Goal: Information Seeking & Learning: Learn about a topic

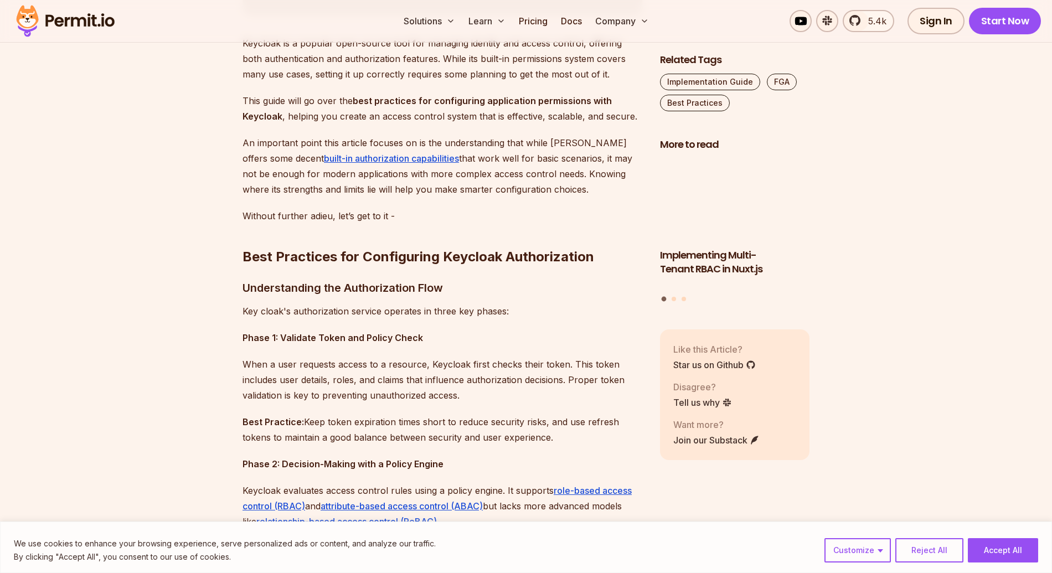
scroll to position [686, 0]
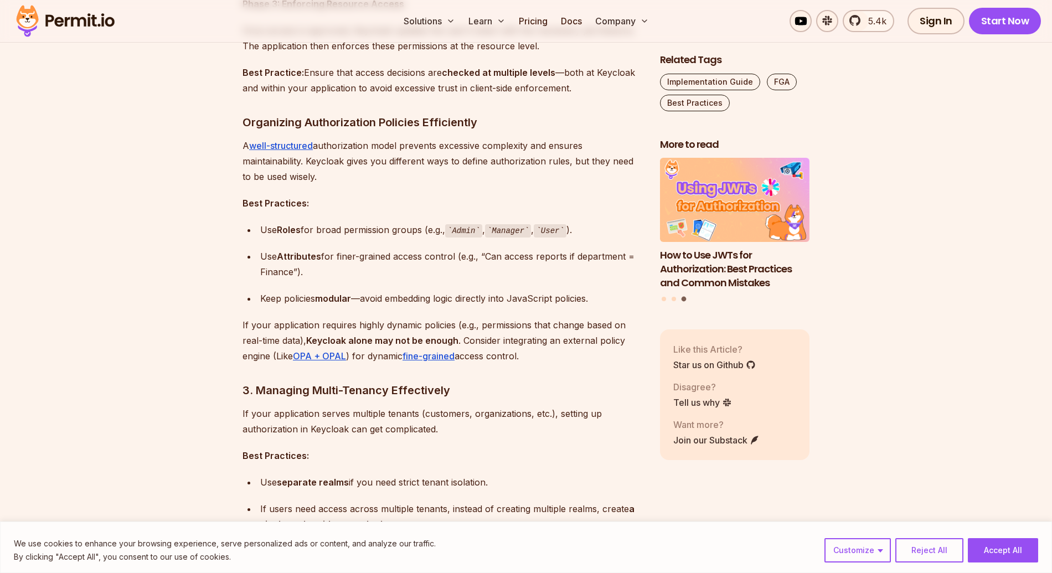
scroll to position [1277, 0]
click at [344, 125] on h3 "Organizing Authorization Policies Efficiently" at bounding box center [442, 124] width 400 height 18
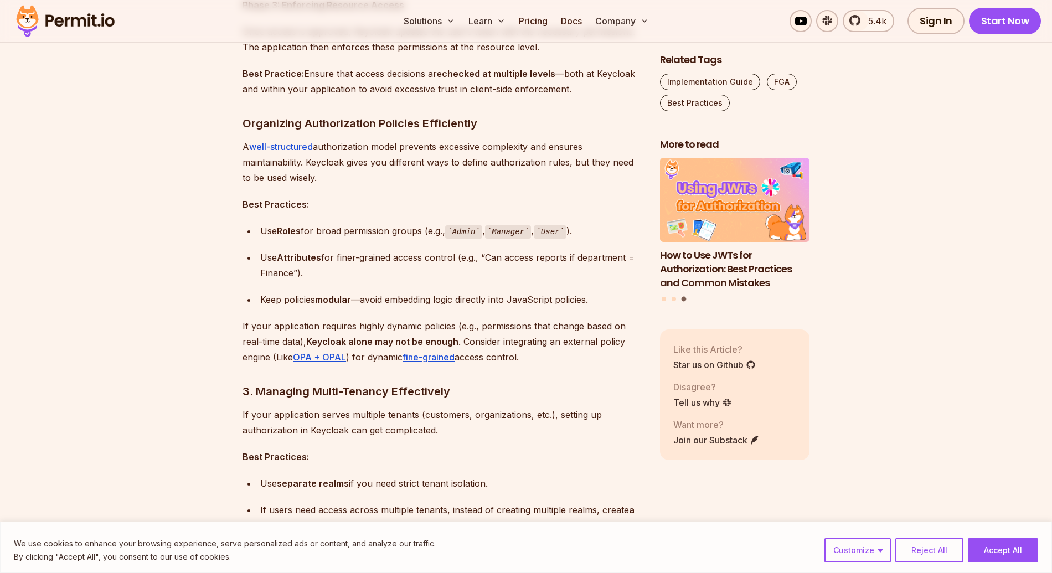
click at [344, 125] on h3 "Organizing Authorization Policies Efficiently" at bounding box center [442, 124] width 400 height 18
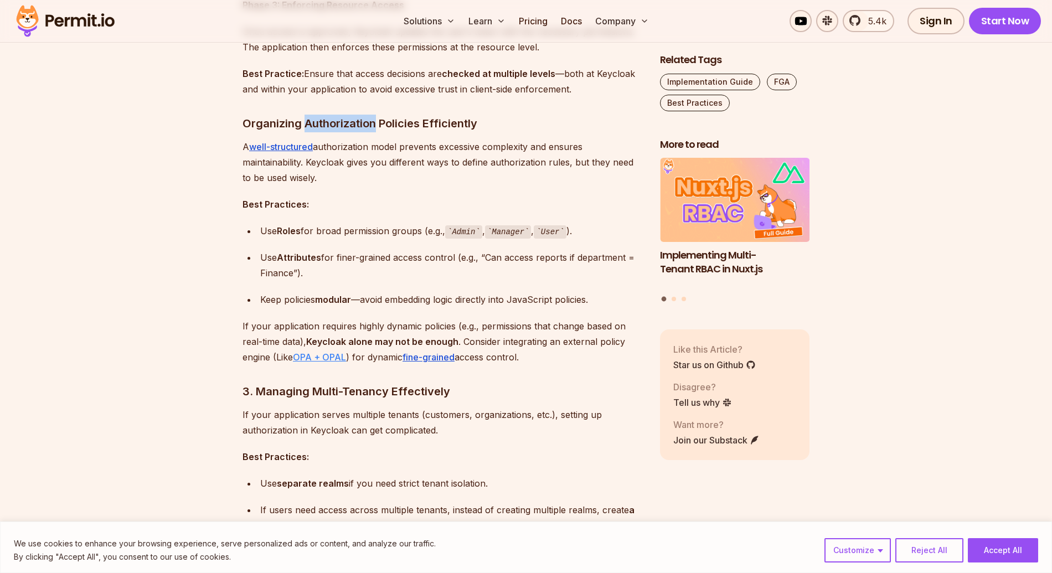
click at [312, 353] on link "OPA + OPAL" at bounding box center [319, 356] width 53 height 11
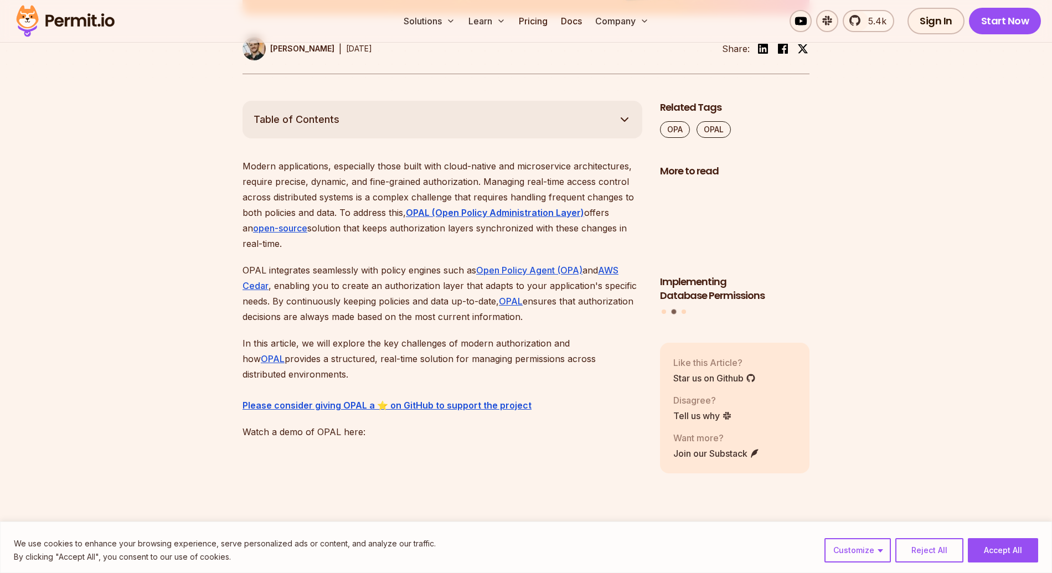
scroll to position [574, 0]
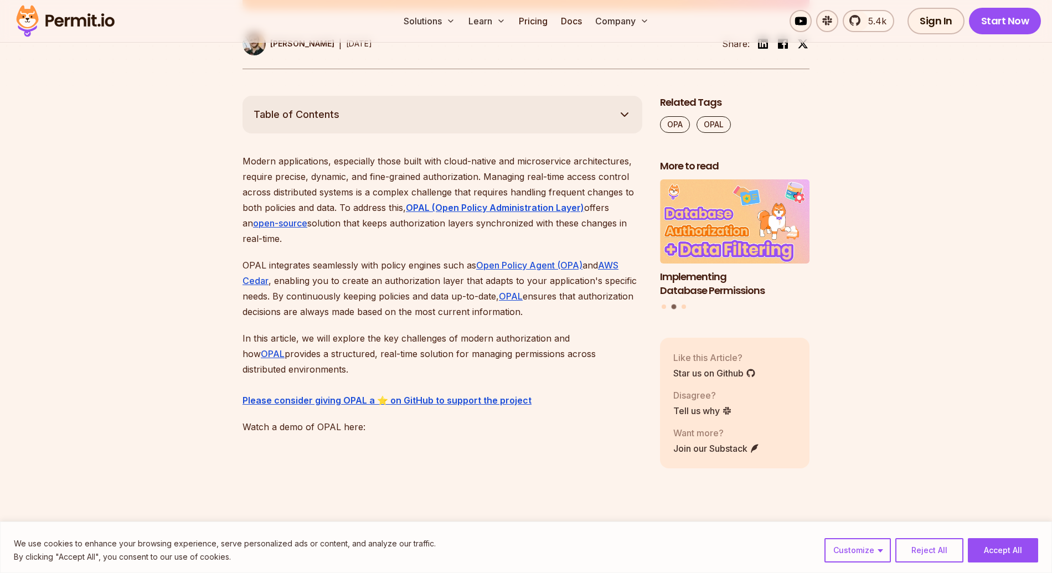
click at [433, 295] on p "OPAL integrates seamlessly with policy engines such as Open Policy Agent (OPA) …" at bounding box center [442, 288] width 400 height 62
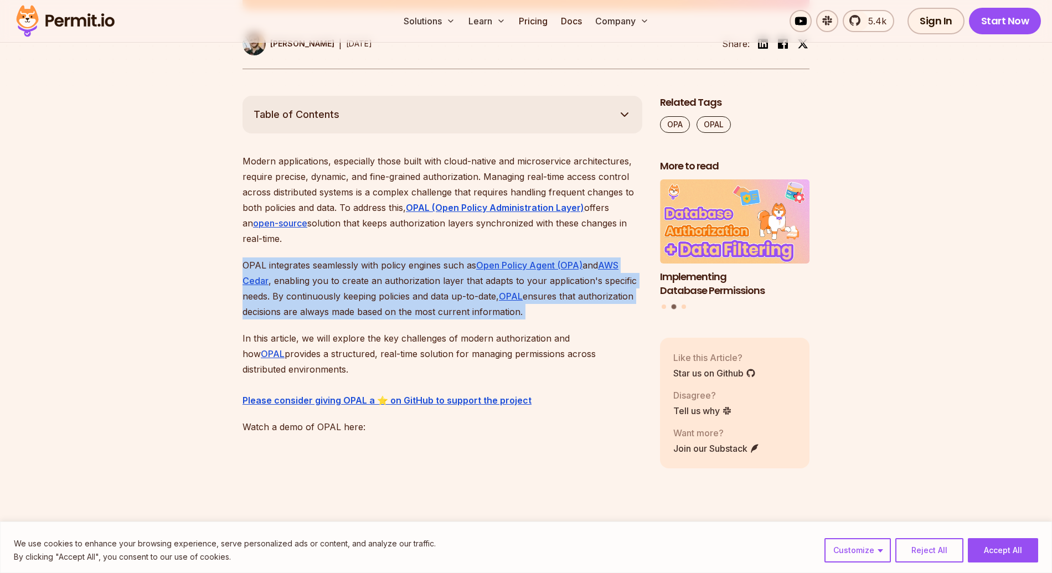
click at [433, 295] on p "OPAL integrates seamlessly with policy engines such as Open Policy Agent (OPA) …" at bounding box center [442, 288] width 400 height 62
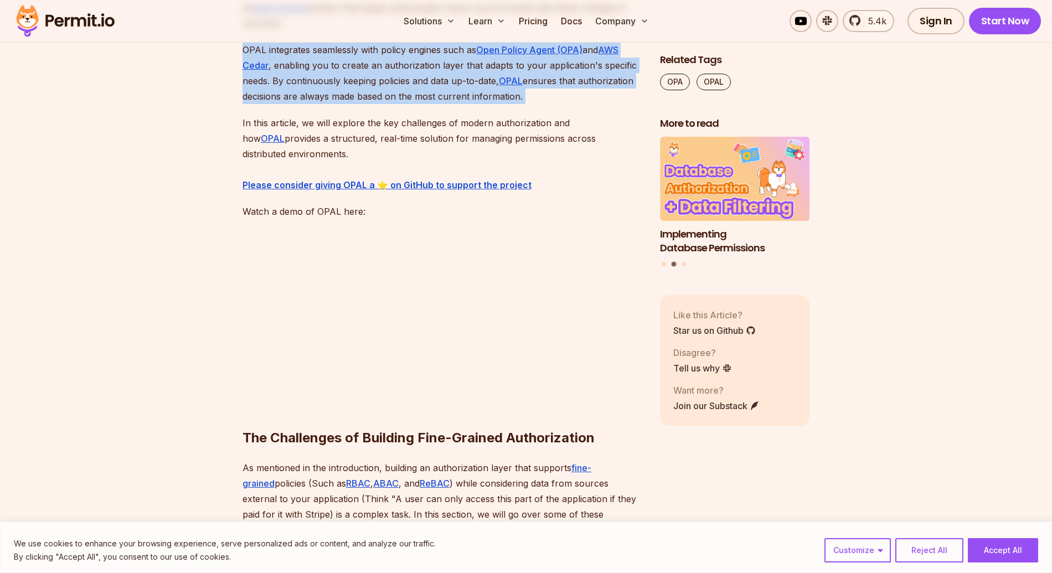
scroll to position [1026, 0]
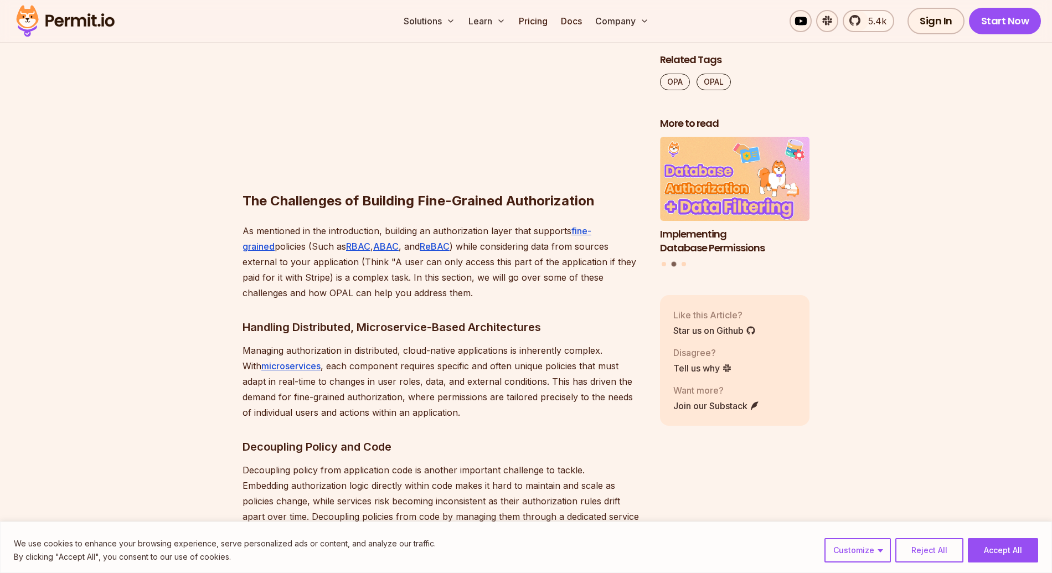
click at [457, 268] on p "As mentioned in the introduction, building an authorization layer that supports…" at bounding box center [442, 261] width 400 height 77
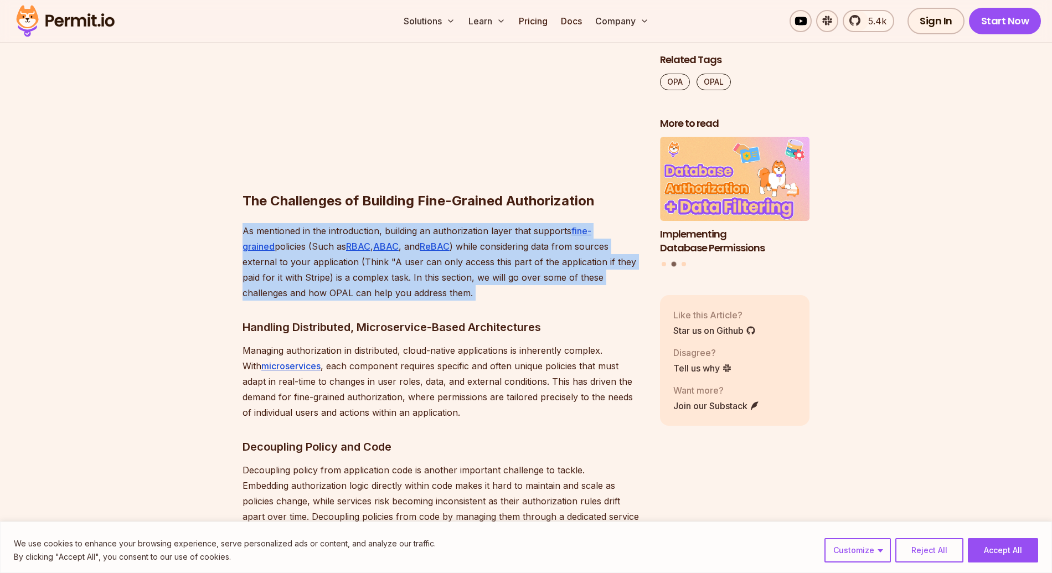
click at [457, 268] on p "As mentioned in the introduction, building an authorization layer that supports…" at bounding box center [442, 261] width 400 height 77
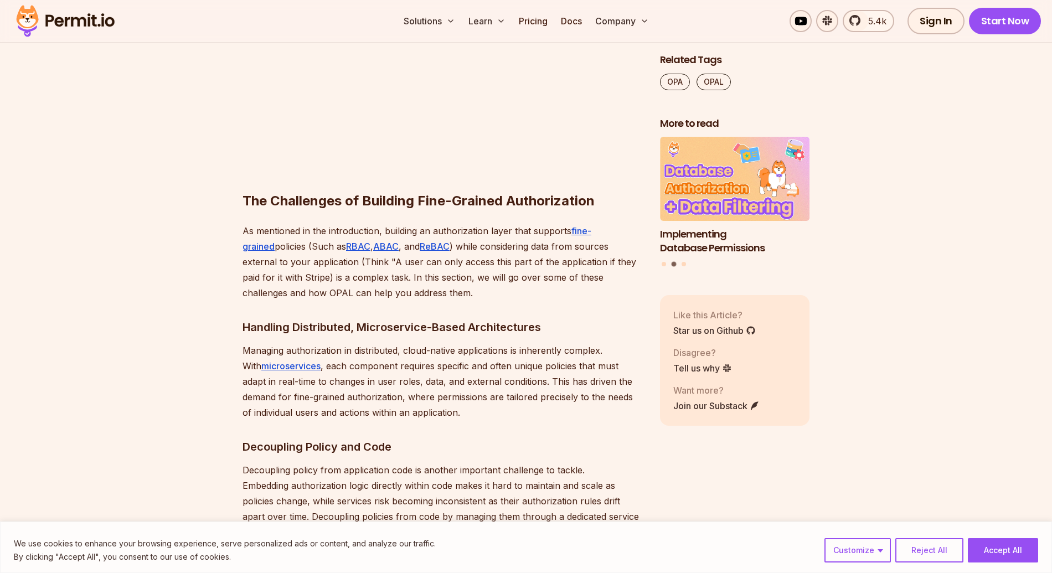
click at [421, 380] on p "Managing authorization in distributed, cloud-native applications is inherently …" at bounding box center [442, 381] width 400 height 77
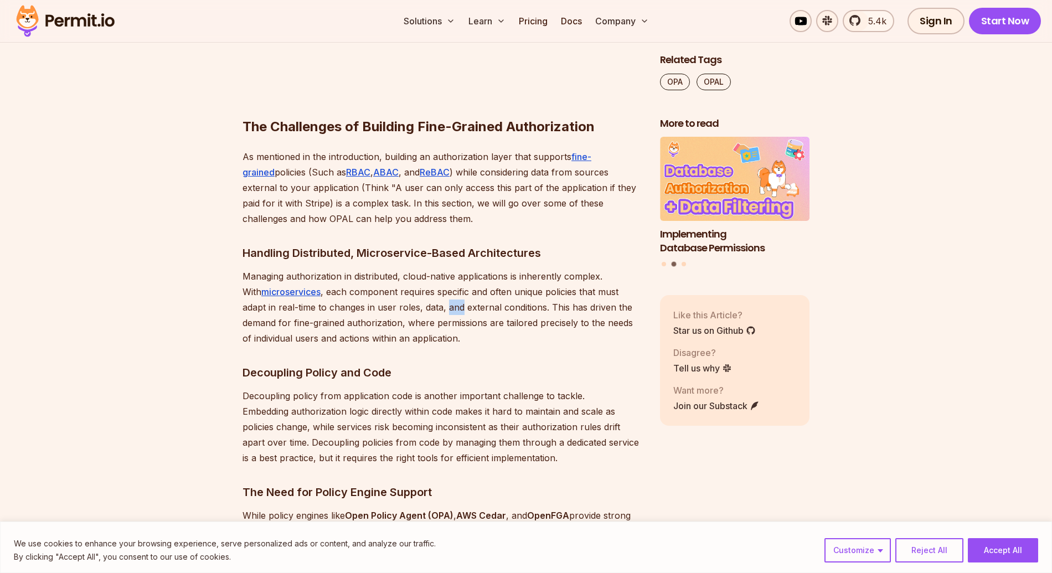
scroll to position [1249, 0]
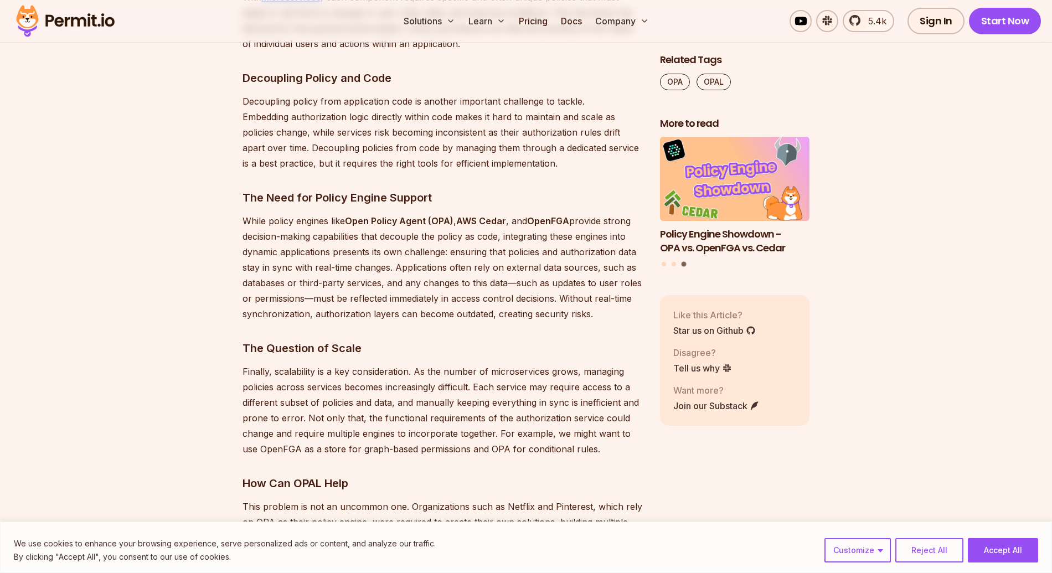
click at [420, 379] on p "Finally, scalability is a key consideration. As the number of microservices gro…" at bounding box center [442, 410] width 400 height 93
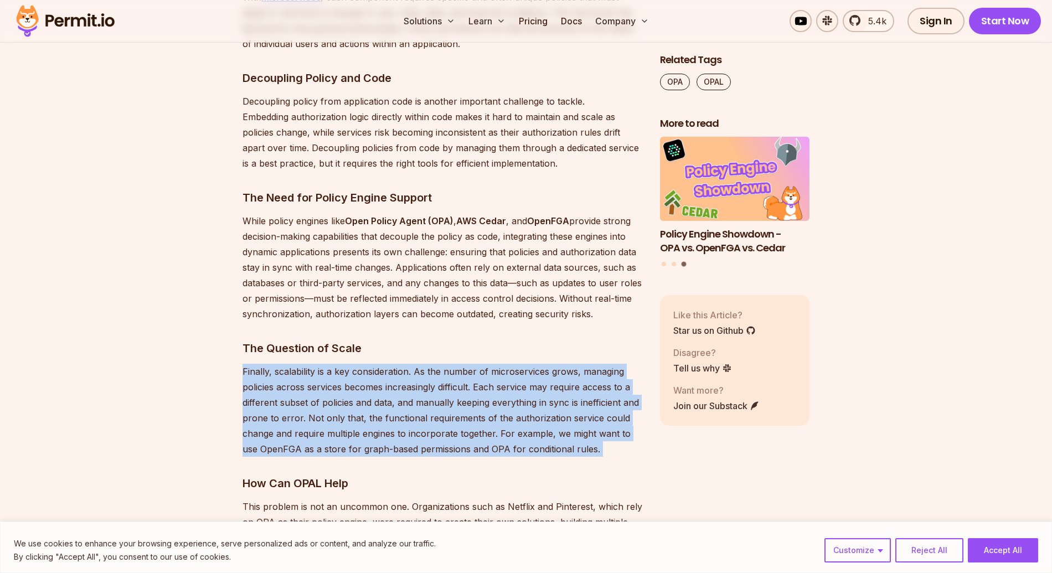
click at [420, 379] on p "Finally, scalability is a key consideration. As the number of microservices gro…" at bounding box center [442, 410] width 400 height 93
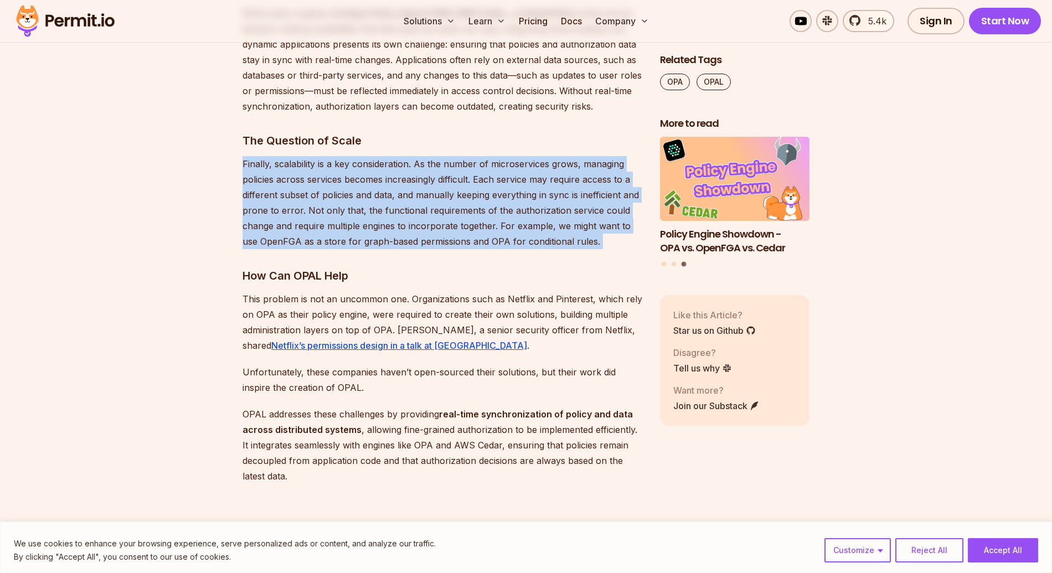
scroll to position [1903, 0]
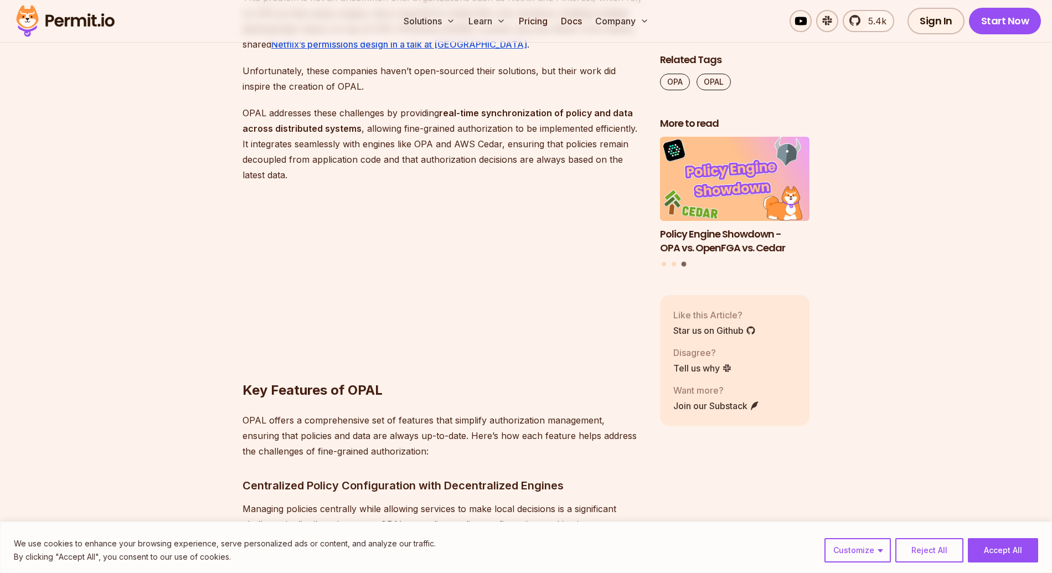
click at [457, 114] on strong "real-time synchronization of policy and data across distributed systems" at bounding box center [437, 120] width 390 height 27
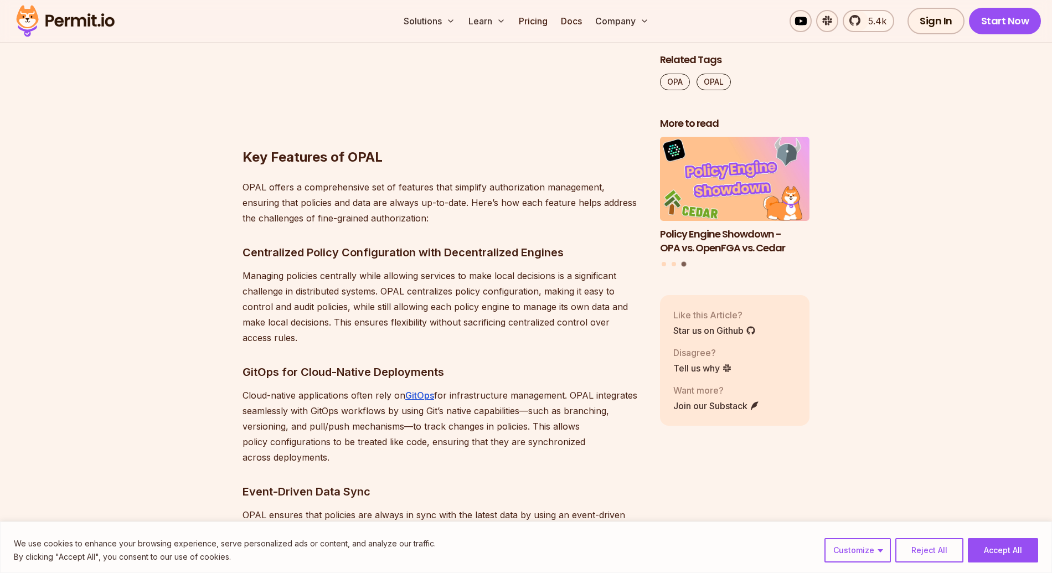
scroll to position [2230, 0]
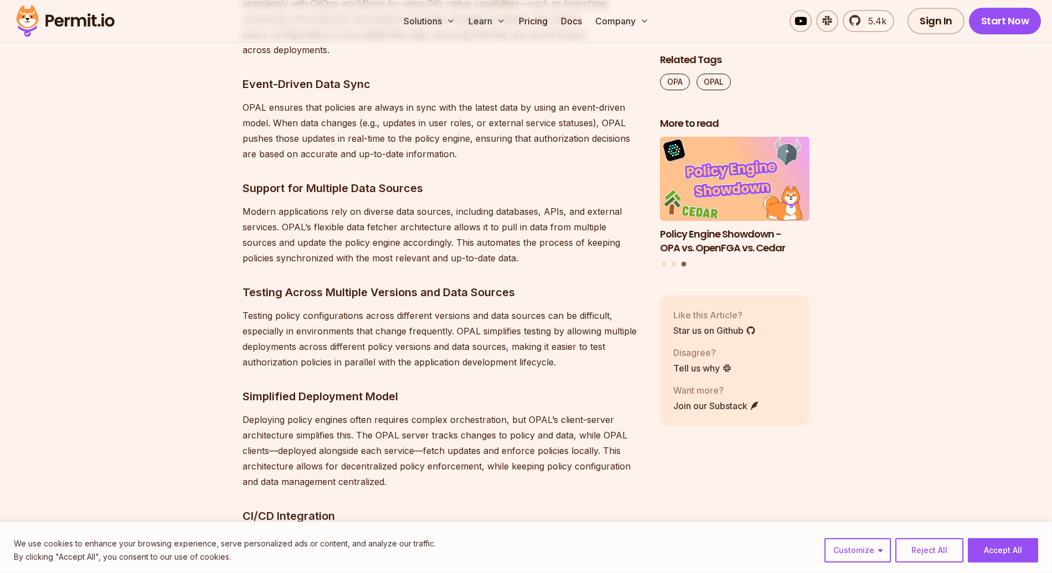
scroll to position [2572, 0]
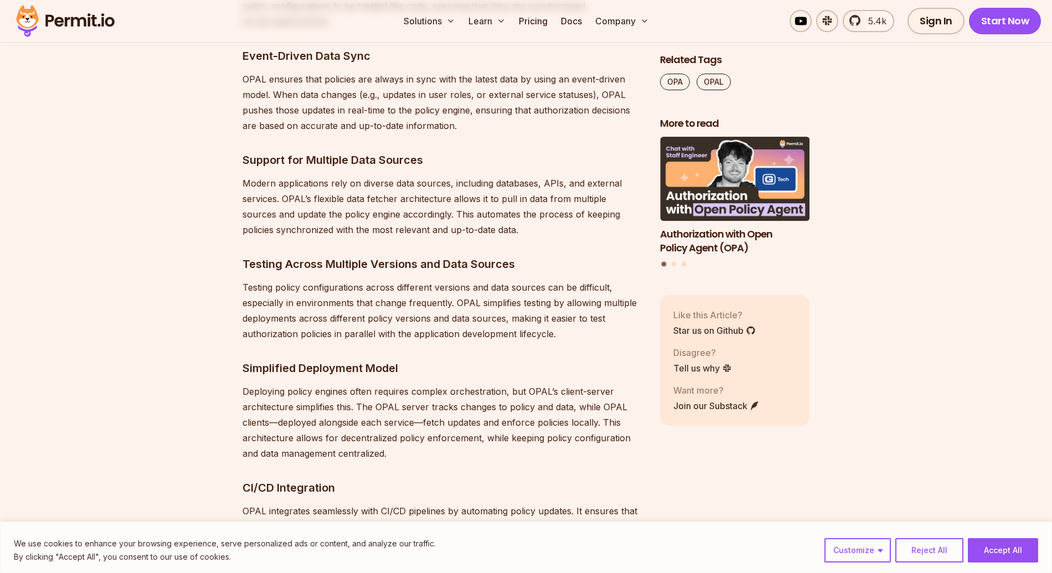
click at [416, 310] on p "Testing policy configurations across different versions and data sources can be…" at bounding box center [442, 310] width 400 height 62
click at [415, 427] on p "Deploying policy engines often requires complex orchestration, but OPAL’s clien…" at bounding box center [442, 422] width 400 height 77
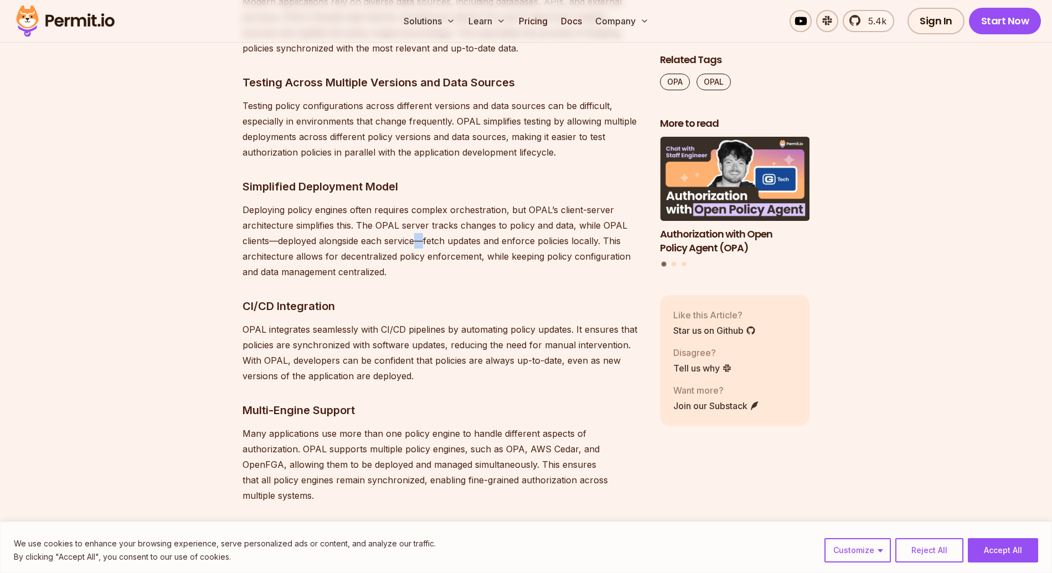
scroll to position [2857, 0]
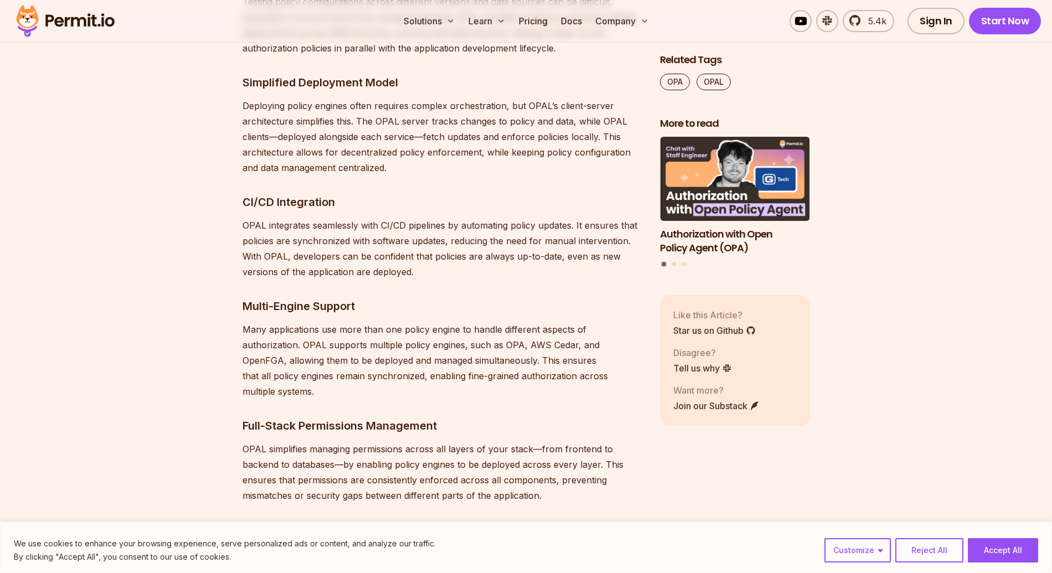
click at [423, 355] on p "Many applications use more than one policy engine to handle different aspects o…" at bounding box center [442, 360] width 400 height 77
click at [429, 331] on p "Many applications use more than one policy engine to handle different aspects o…" at bounding box center [442, 360] width 400 height 77
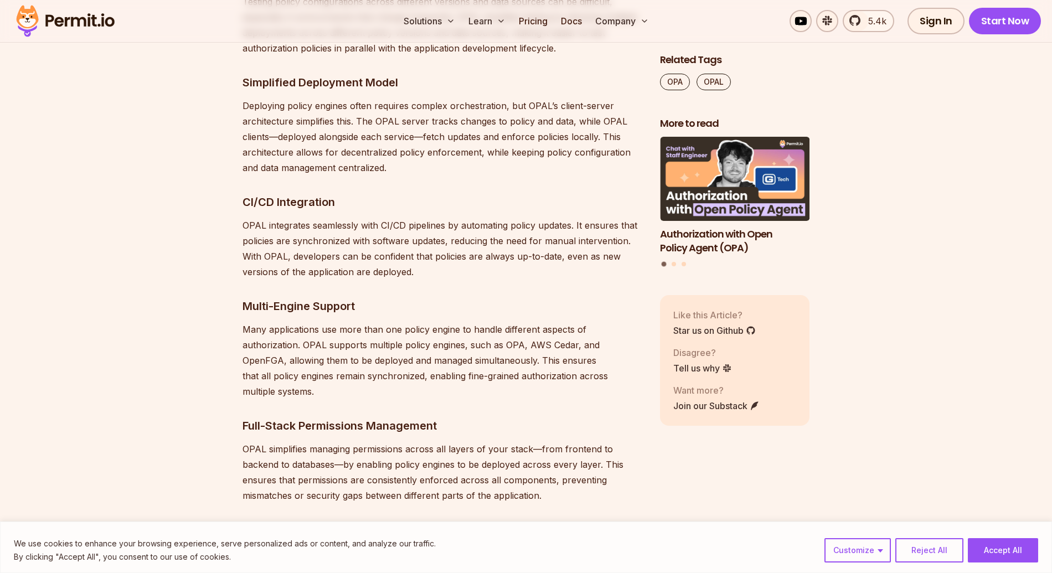
click at [470, 351] on p "Many applications use more than one policy engine to handle different aspects o…" at bounding box center [442, 360] width 400 height 77
drag, startPoint x: 449, startPoint y: 346, endPoint x: 474, endPoint y: 341, distance: 25.3
click at [474, 341] on p "Many applications use more than one policy engine to handle different aspects o…" at bounding box center [442, 360] width 400 height 77
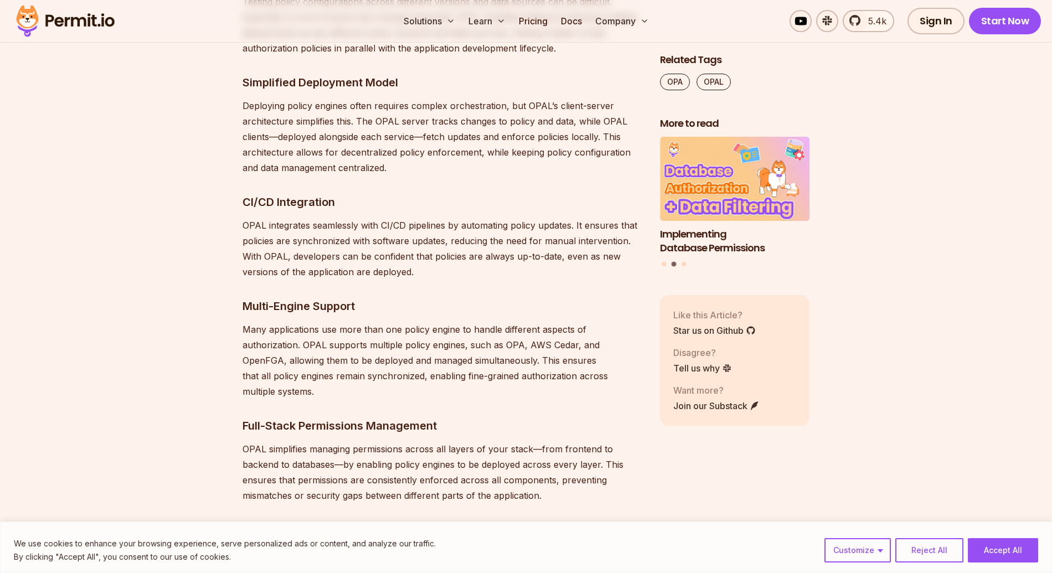
click at [439, 343] on p "Many applications use more than one policy engine to handle different aspects o…" at bounding box center [442, 360] width 400 height 77
click at [458, 346] on p "Many applications use more than one policy engine to handle different aspects o…" at bounding box center [442, 360] width 400 height 77
click at [503, 347] on p "Many applications use more than one policy engine to handle different aspects o…" at bounding box center [442, 360] width 400 height 77
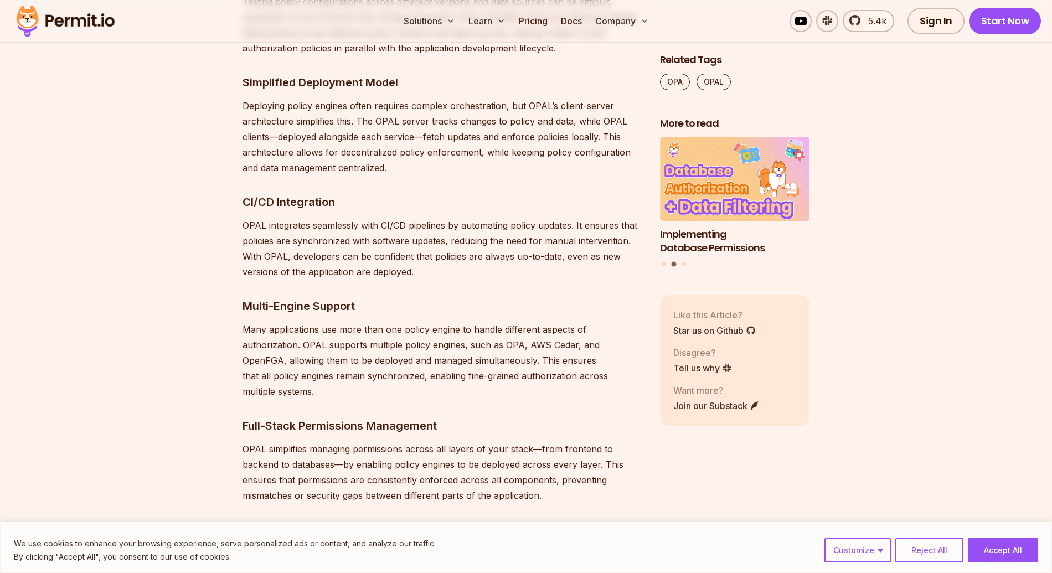
click at [456, 346] on p "Many applications use more than one policy engine to handle different aspects o…" at bounding box center [442, 360] width 400 height 77
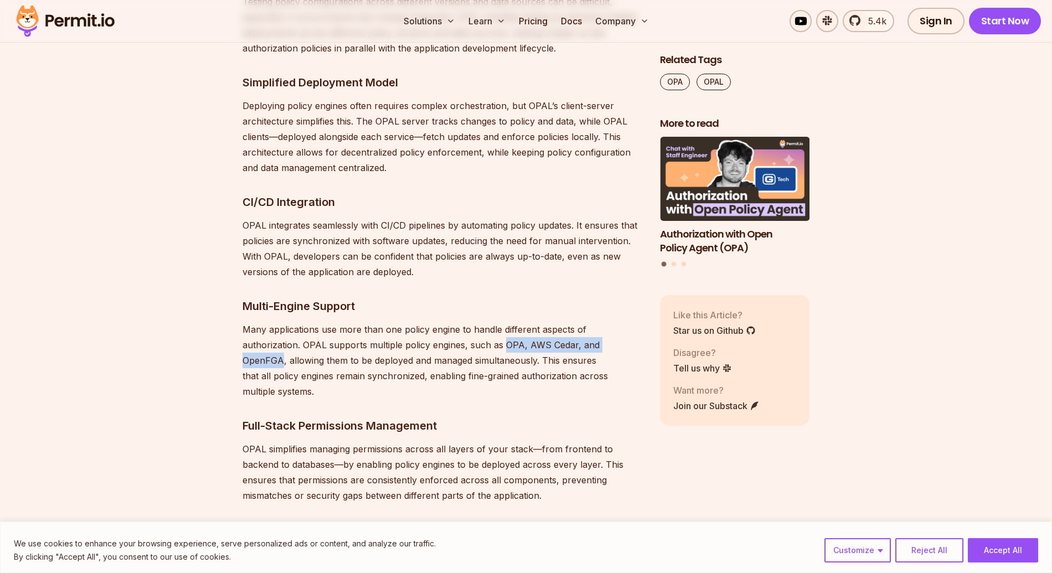
drag, startPoint x: 442, startPoint y: 344, endPoint x: 574, endPoint y: 341, distance: 132.3
click at [574, 341] on p "Many applications use more than one policy engine to handle different aspects o…" at bounding box center [442, 360] width 400 height 77
drag, startPoint x: 574, startPoint y: 341, endPoint x: 446, endPoint y: 338, distance: 128.5
click at [446, 338] on p "Many applications use more than one policy engine to handle different aspects o…" at bounding box center [442, 360] width 400 height 77
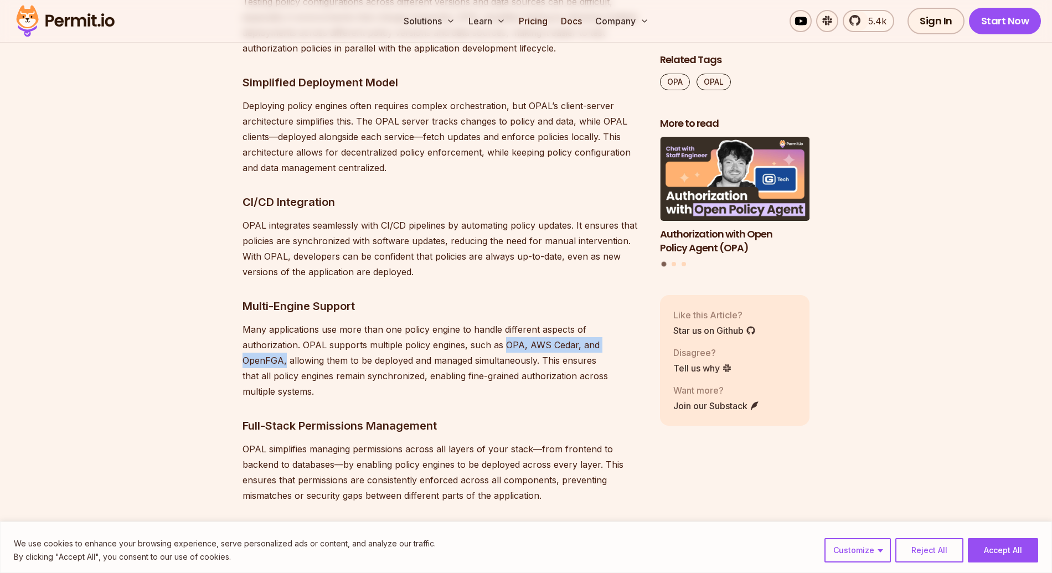
click at [446, 338] on p "Many applications use more than one policy engine to handle different aspects o…" at bounding box center [442, 360] width 400 height 77
click at [442, 351] on p "Many applications use more than one policy engine to handle different aspects o…" at bounding box center [442, 360] width 400 height 77
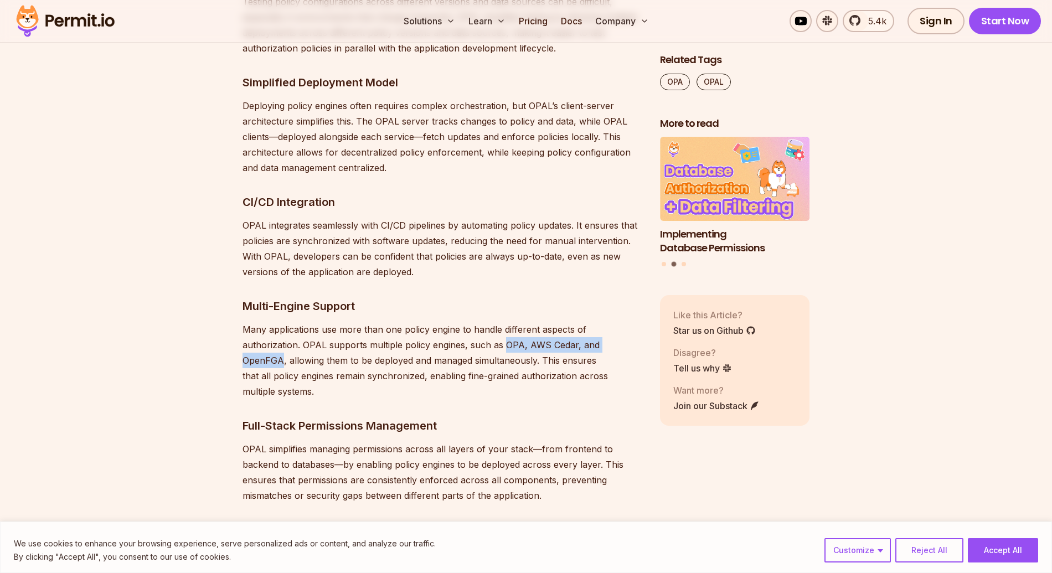
drag, startPoint x: 442, startPoint y: 346, endPoint x: 576, endPoint y: 349, distance: 134.0
click at [576, 349] on p "Many applications use more than one policy engine to handle different aspects o…" at bounding box center [442, 360] width 400 height 77
drag, startPoint x: 576, startPoint y: 349, endPoint x: 444, endPoint y: 349, distance: 132.3
click at [444, 349] on p "Many applications use more than one policy engine to handle different aspects o…" at bounding box center [442, 360] width 400 height 77
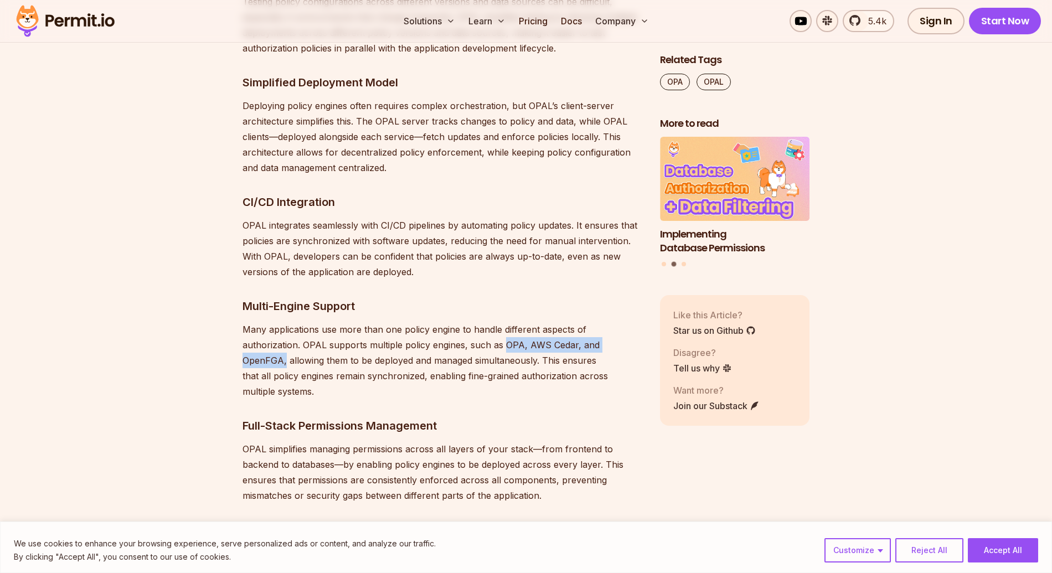
click at [444, 349] on p "Many applications use more than one policy engine to handle different aspects o…" at bounding box center [442, 360] width 400 height 77
drag, startPoint x: 444, startPoint y: 349, endPoint x: 573, endPoint y: 349, distance: 129.5
click at [573, 349] on p "Many applications use more than one policy engine to handle different aspects o…" at bounding box center [442, 360] width 400 height 77
drag, startPoint x: 573, startPoint y: 349, endPoint x: 443, endPoint y: 340, distance: 130.4
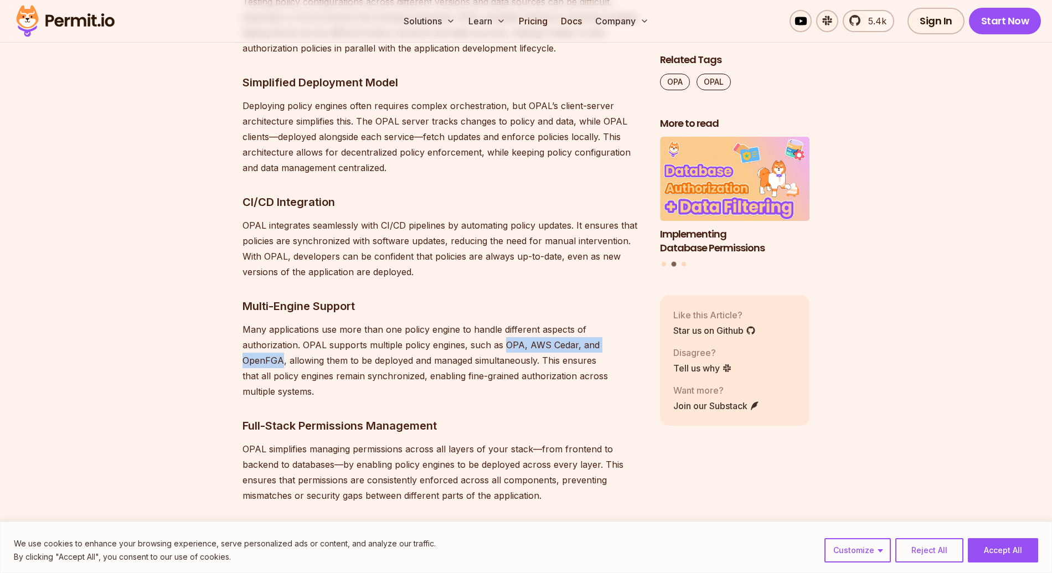
click at [443, 340] on p "Many applications use more than one policy engine to handle different aspects o…" at bounding box center [442, 360] width 400 height 77
drag, startPoint x: 443, startPoint y: 340, endPoint x: 574, endPoint y: 341, distance: 130.6
click at [574, 341] on p "Many applications use more than one policy engine to handle different aspects o…" at bounding box center [442, 360] width 400 height 77
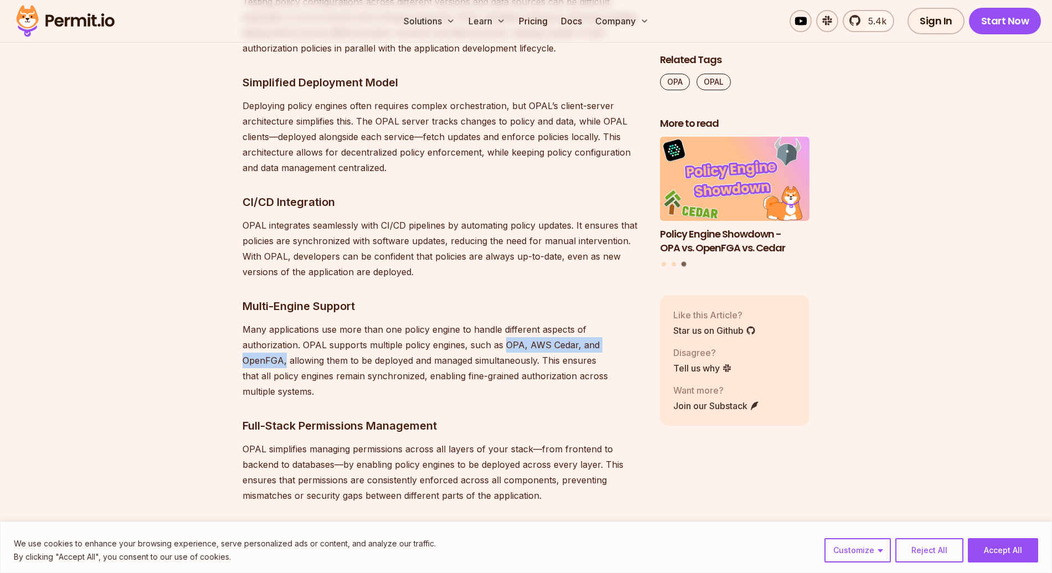
click at [574, 341] on p "Many applications use more than one policy engine to handle different aspects o…" at bounding box center [442, 360] width 400 height 77
drag, startPoint x: 574, startPoint y: 341, endPoint x: 452, endPoint y: 345, distance: 121.8
click at [452, 345] on p "Many applications use more than one policy engine to handle different aspects o…" at bounding box center [442, 360] width 400 height 77
drag, startPoint x: 445, startPoint y: 345, endPoint x: 575, endPoint y: 348, distance: 130.1
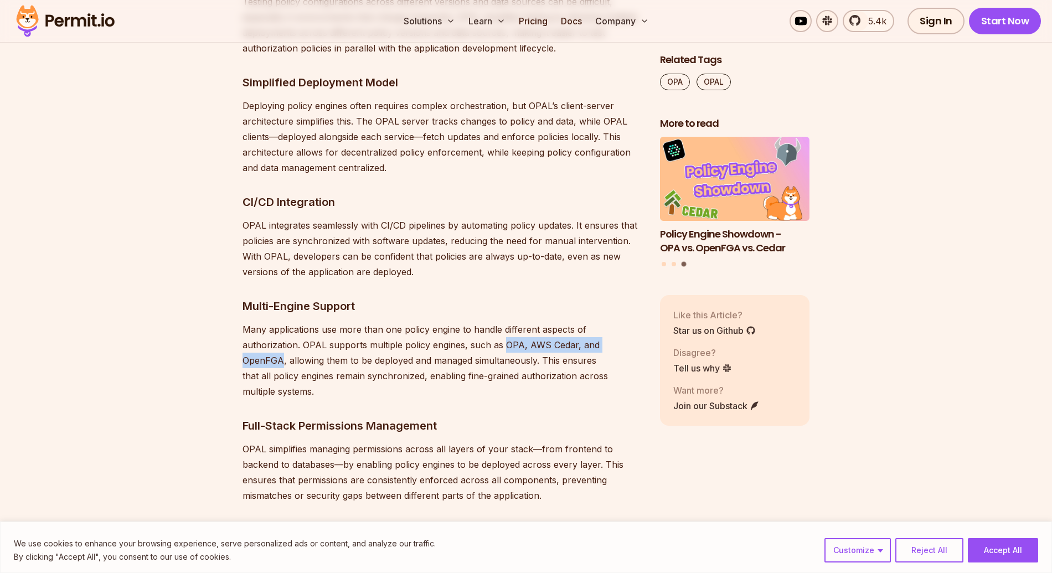
click at [575, 348] on p "Many applications use more than one policy engine to handle different aspects o…" at bounding box center [442, 360] width 400 height 77
drag, startPoint x: 575, startPoint y: 348, endPoint x: 455, endPoint y: 351, distance: 120.1
click at [454, 351] on p "Many applications use more than one policy engine to handle different aspects o…" at bounding box center [442, 360] width 400 height 77
click at [443, 349] on p "Many applications use more than one policy engine to handle different aspects o…" at bounding box center [442, 360] width 400 height 77
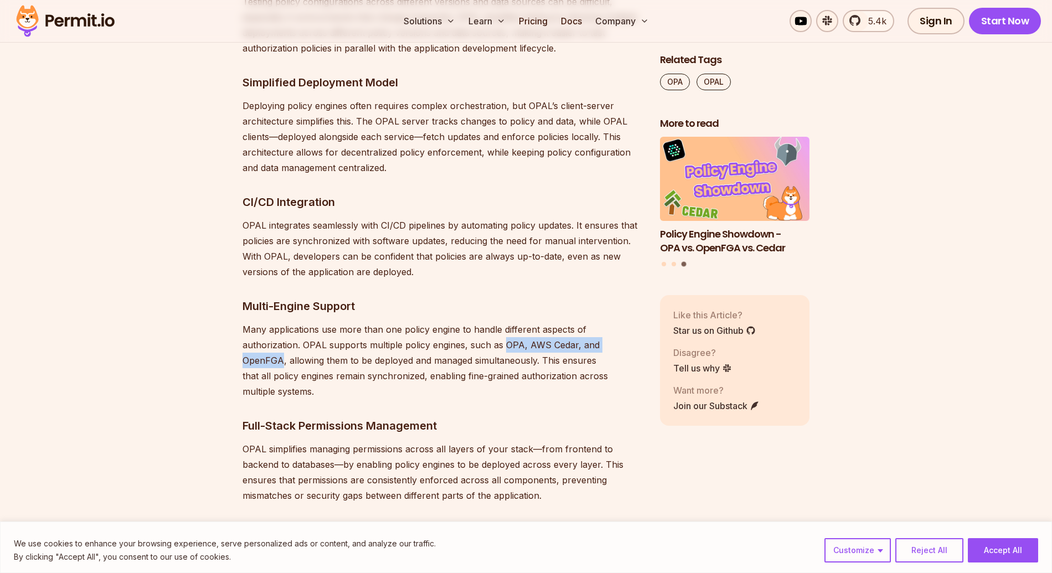
drag, startPoint x: 443, startPoint y: 349, endPoint x: 567, endPoint y: 347, distance: 124.0
click at [567, 347] on p "Many applications use more than one policy engine to handle different aspects o…" at bounding box center [442, 360] width 400 height 77
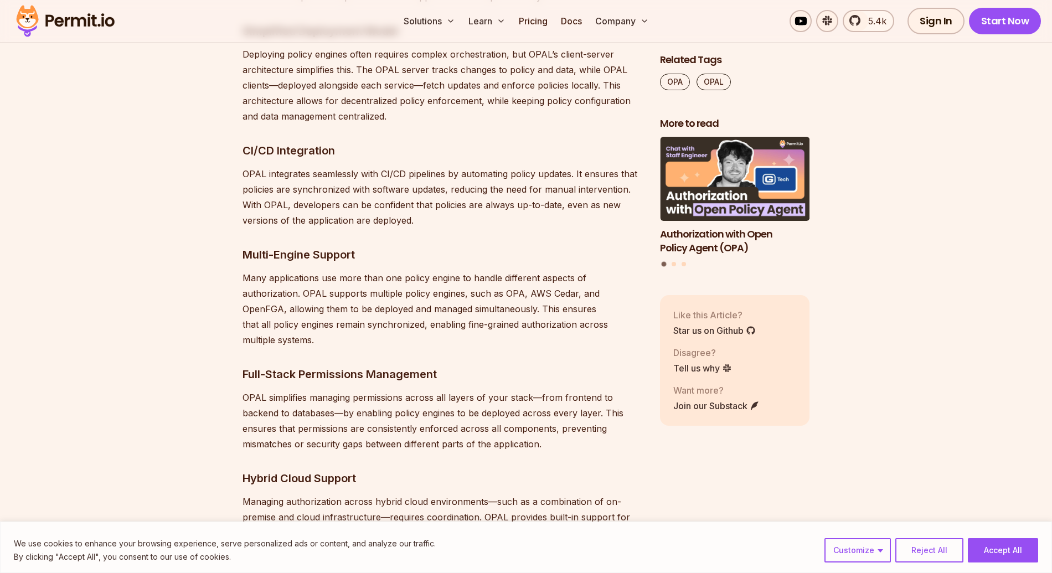
scroll to position [2963, 0]
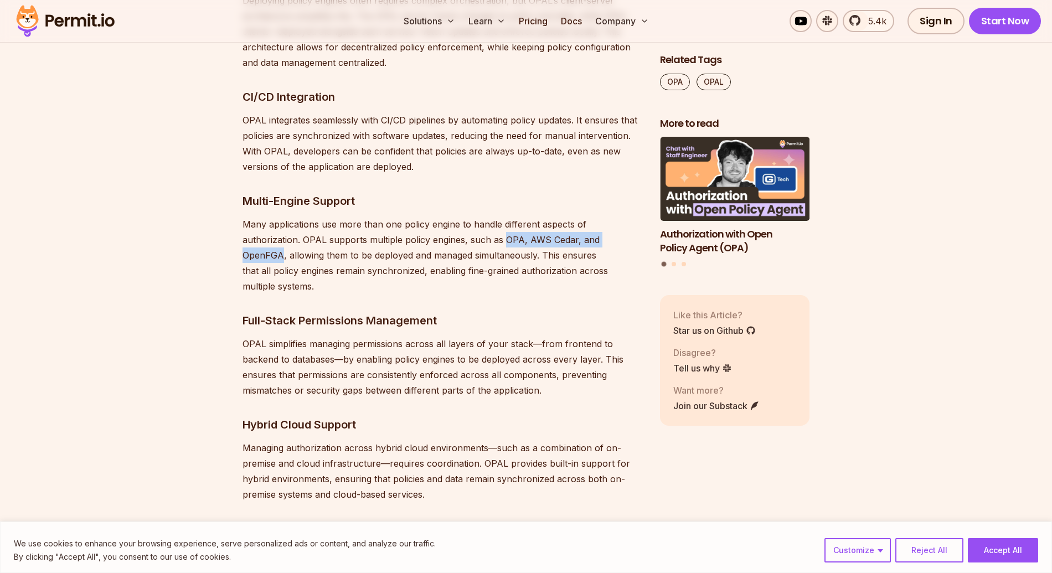
drag, startPoint x: 444, startPoint y: 235, endPoint x: 576, endPoint y: 236, distance: 131.7
click at [576, 236] on p "Many applications use more than one policy engine to handle different aspects o…" at bounding box center [442, 254] width 400 height 77
click at [468, 235] on p "Many applications use more than one policy engine to handle different aspects o…" at bounding box center [442, 254] width 400 height 77
drag, startPoint x: 468, startPoint y: 235, endPoint x: 512, endPoint y: 236, distance: 44.3
click at [512, 236] on p "Many applications use more than one policy engine to handle different aspects o…" at bounding box center [442, 254] width 400 height 77
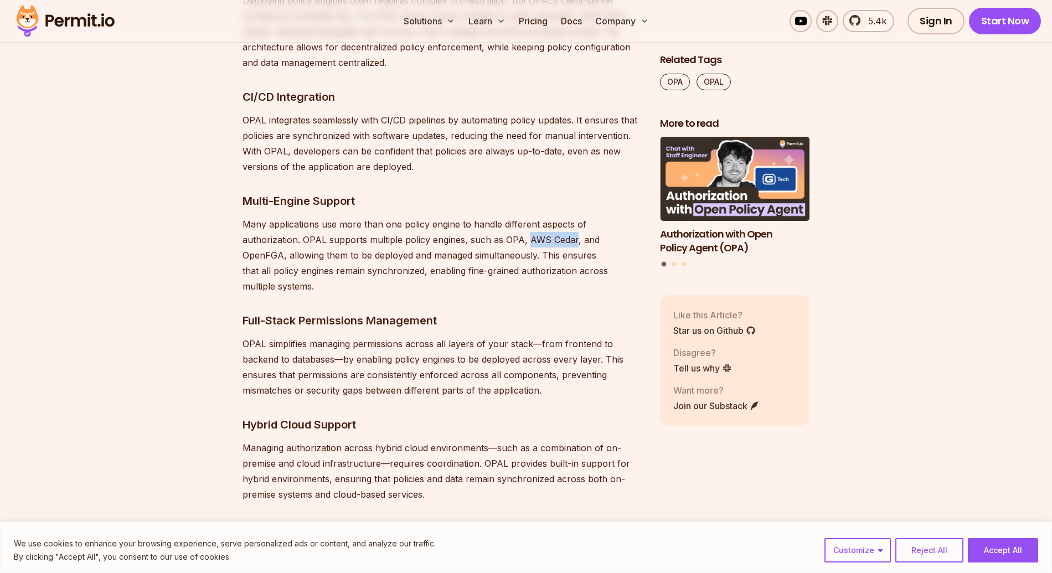
copy p "AWS Cedar"
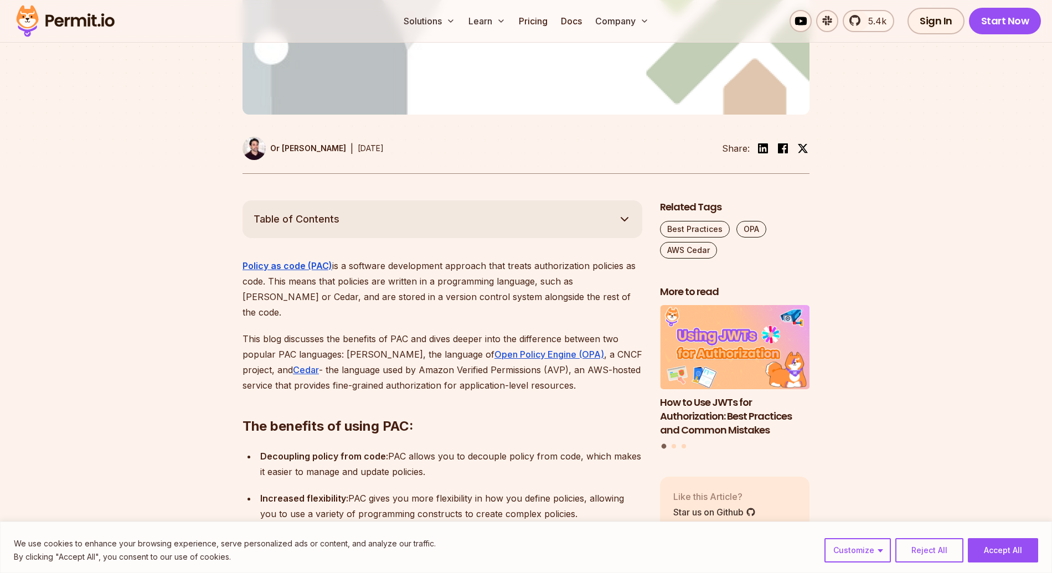
scroll to position [458, 0]
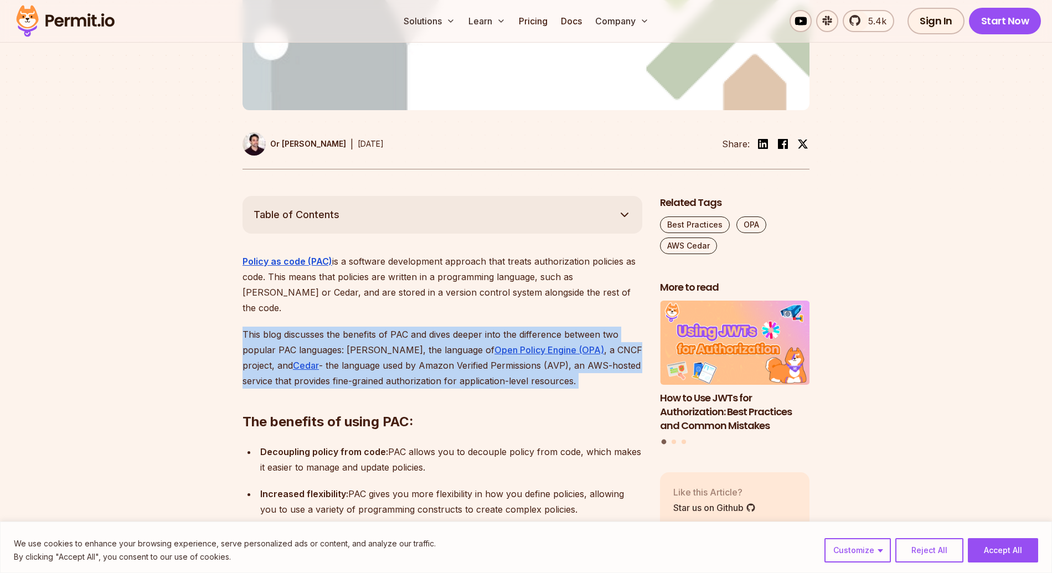
click at [417, 327] on p "This blog discusses the benefits of PAC and dives deeper into the difference be…" at bounding box center [442, 358] width 400 height 62
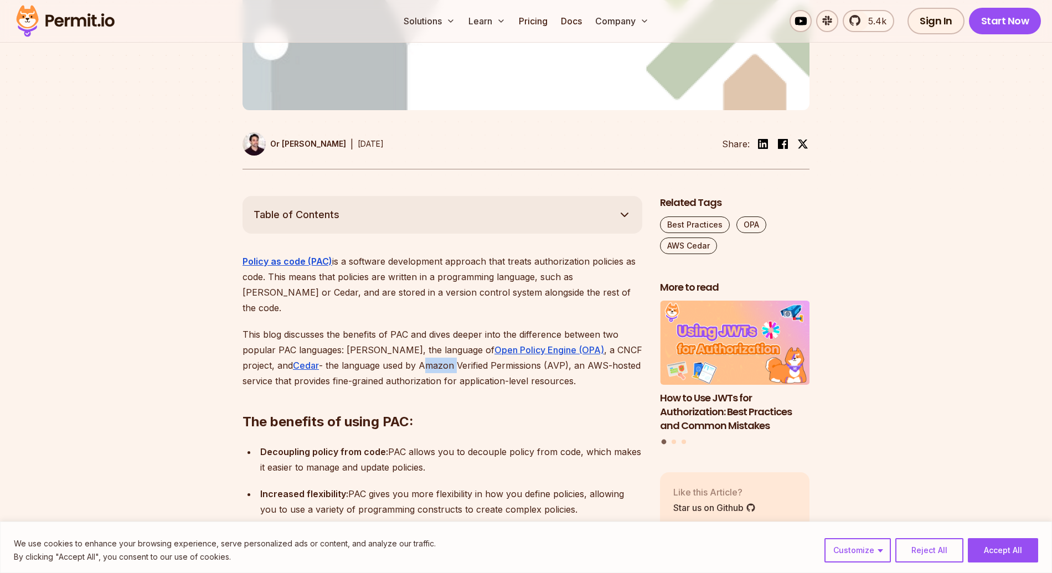
click at [417, 327] on p "This blog discusses the benefits of PAC and dives deeper into the difference be…" at bounding box center [442, 358] width 400 height 62
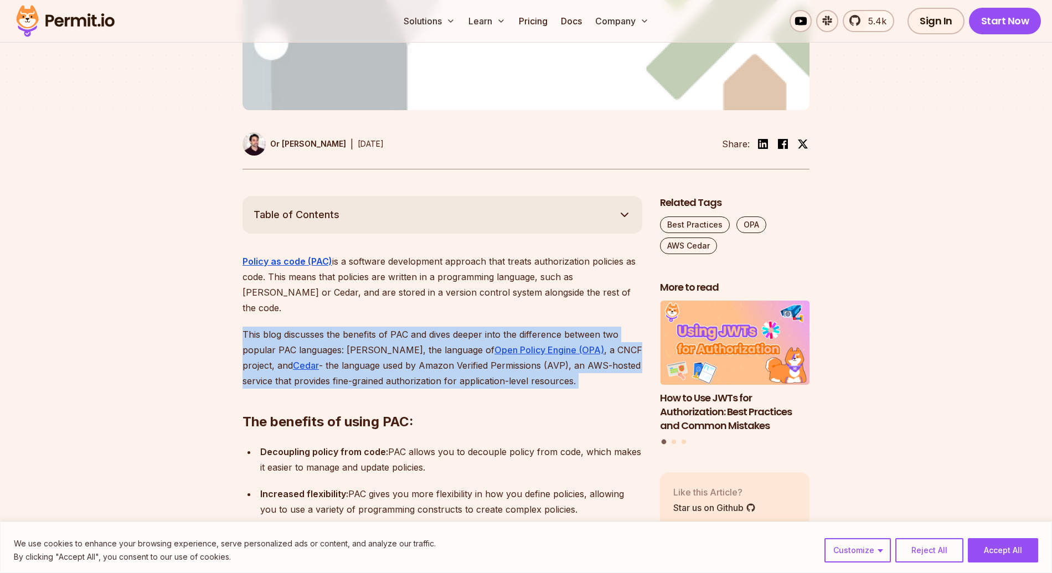
click at [417, 327] on p "This blog discusses the benefits of PAC and dives deeper into the difference be…" at bounding box center [442, 358] width 400 height 62
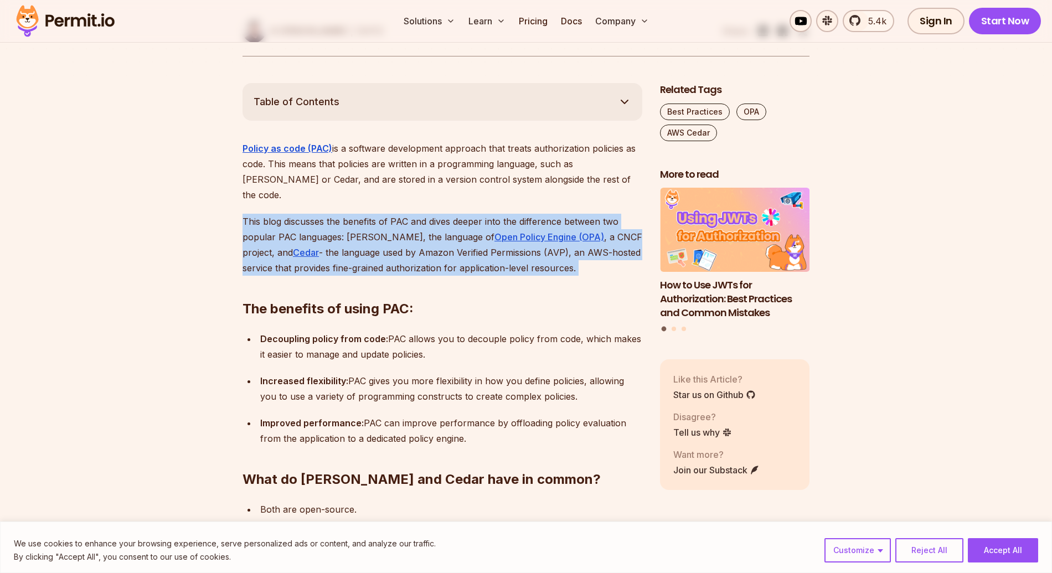
scroll to position [586, 0]
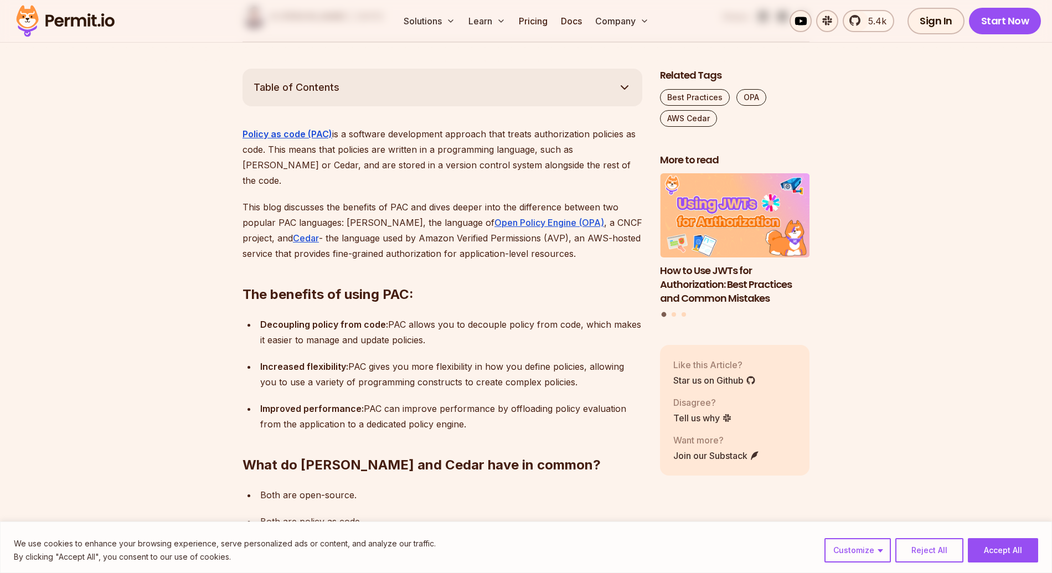
click at [420, 317] on p "Decoupling policy from code: PAC allows you to decouple policy from code, which…" at bounding box center [451, 332] width 382 height 31
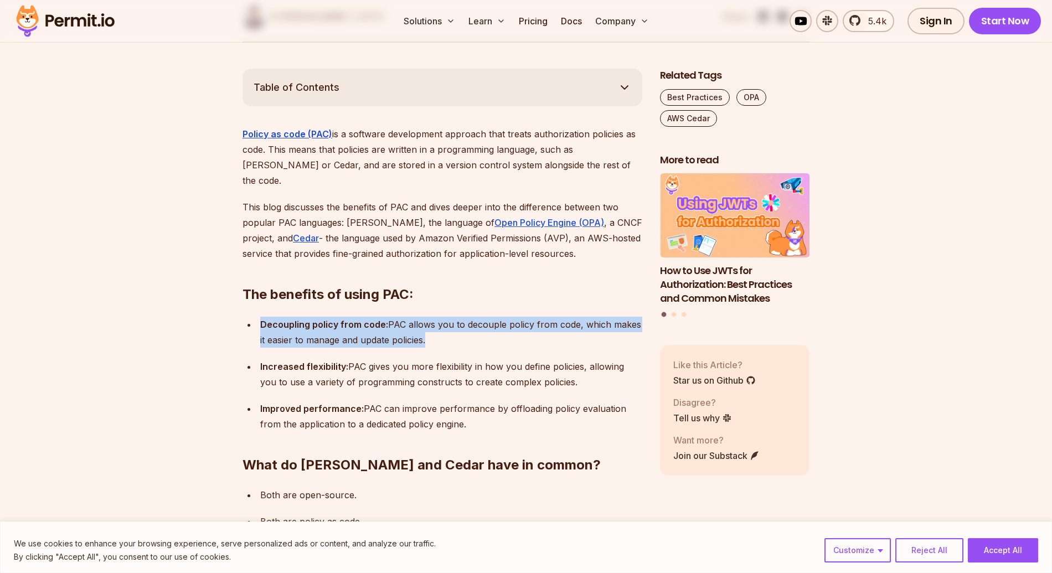
click at [420, 317] on p "Decoupling policy from code: PAC allows you to decouple policy from code, which…" at bounding box center [451, 332] width 382 height 31
click at [421, 317] on p "Decoupling policy from code: PAC allows you to decouple policy from code, which…" at bounding box center [451, 332] width 382 height 31
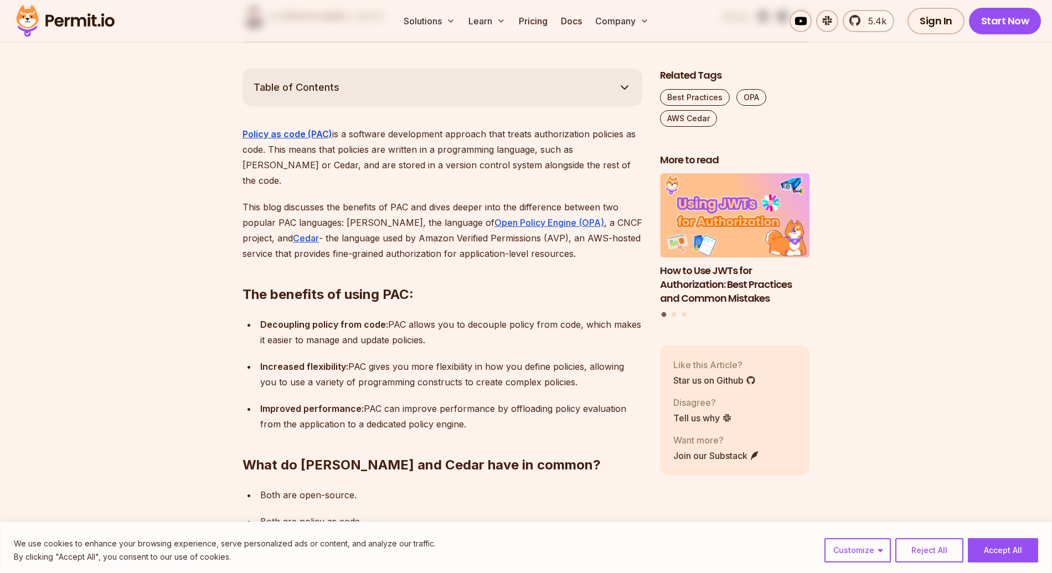
click at [421, 317] on p "Decoupling policy from code: PAC allows you to decouple policy from code, which…" at bounding box center [451, 332] width 382 height 31
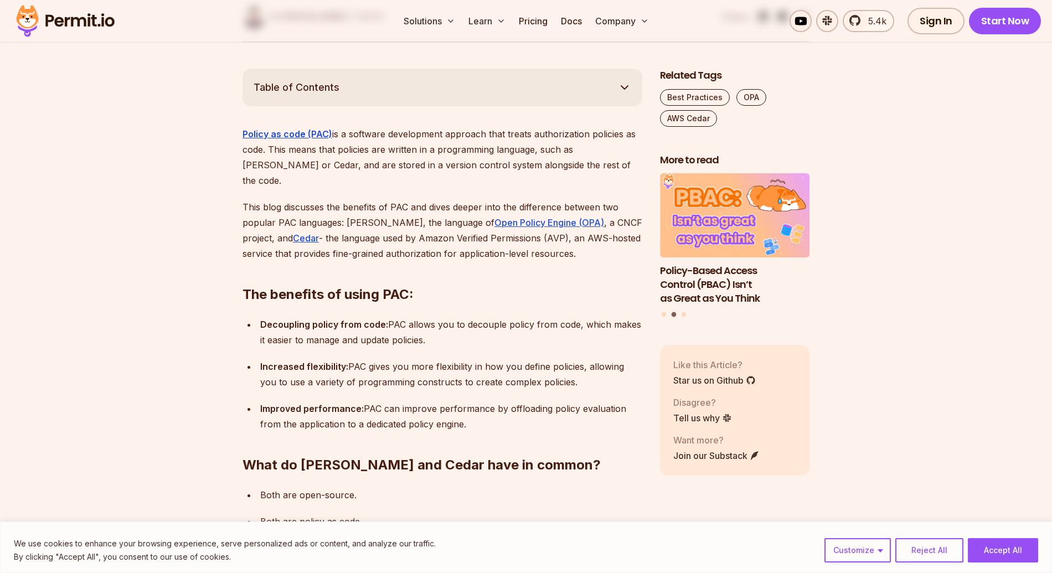
click at [413, 359] on p "Increased flexibility: PAC gives you more flexibility in how you define policie…" at bounding box center [451, 374] width 382 height 31
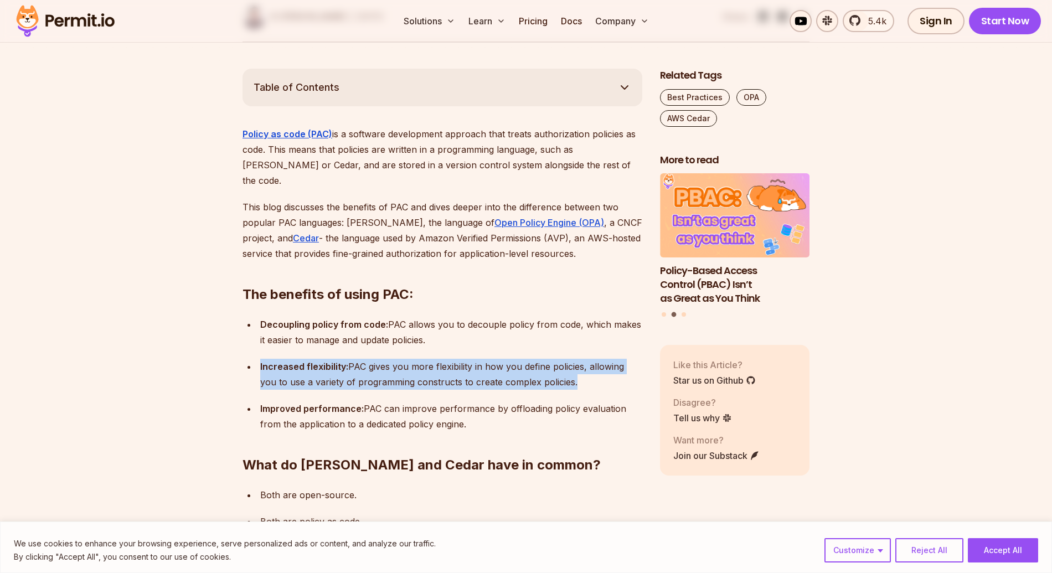
click at [413, 359] on p "Increased flexibility: PAC gives you more flexibility in how you define policie…" at bounding box center [451, 374] width 382 height 31
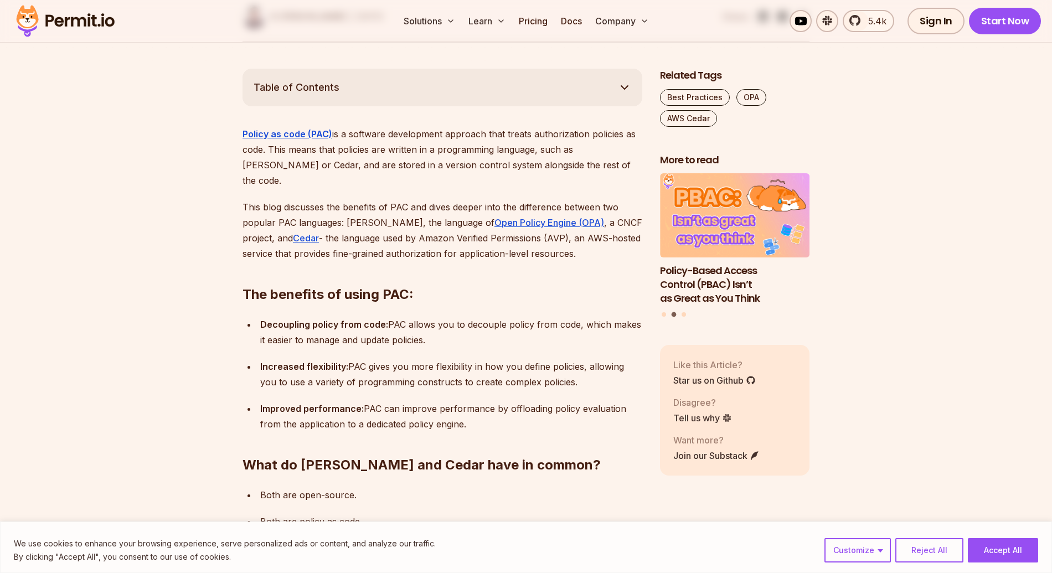
click at [411, 317] on p "Decoupling policy from code: PAC allows you to decouple policy from code, which…" at bounding box center [451, 332] width 382 height 31
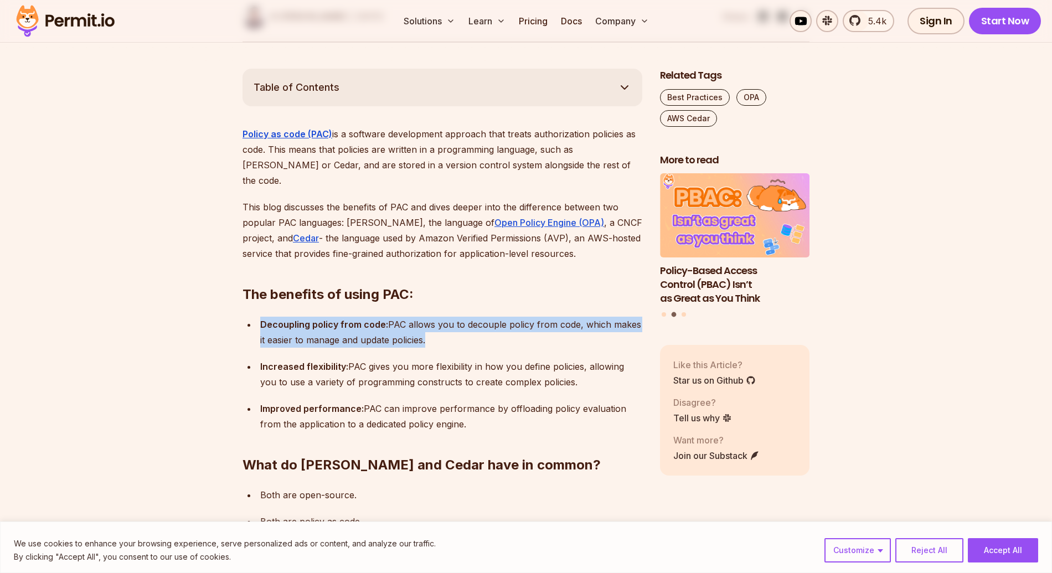
click at [411, 317] on p "Decoupling policy from code: PAC allows you to decouple policy from code, which…" at bounding box center [451, 332] width 382 height 31
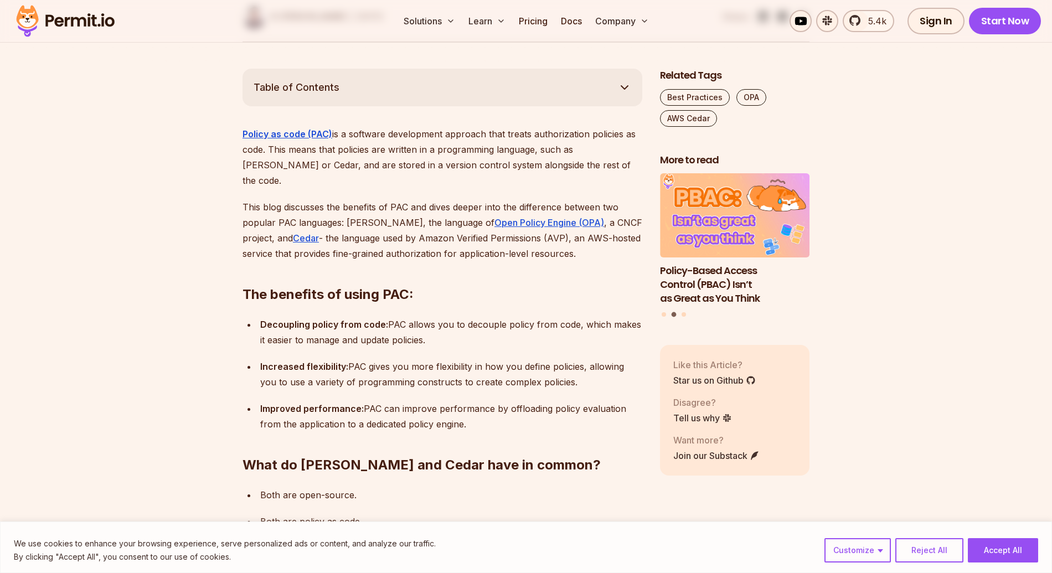
click at [402, 359] on p "Increased flexibility: PAC gives you more flexibility in how you define policie…" at bounding box center [451, 374] width 382 height 31
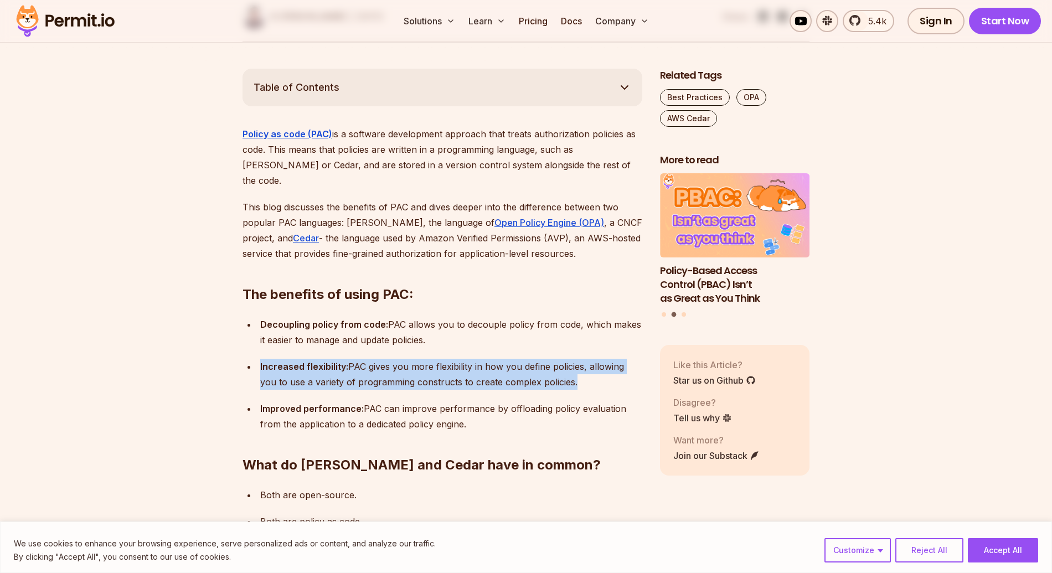
click at [402, 359] on p "Increased flexibility: PAC gives you more flexibility in how you define policie…" at bounding box center [451, 374] width 382 height 31
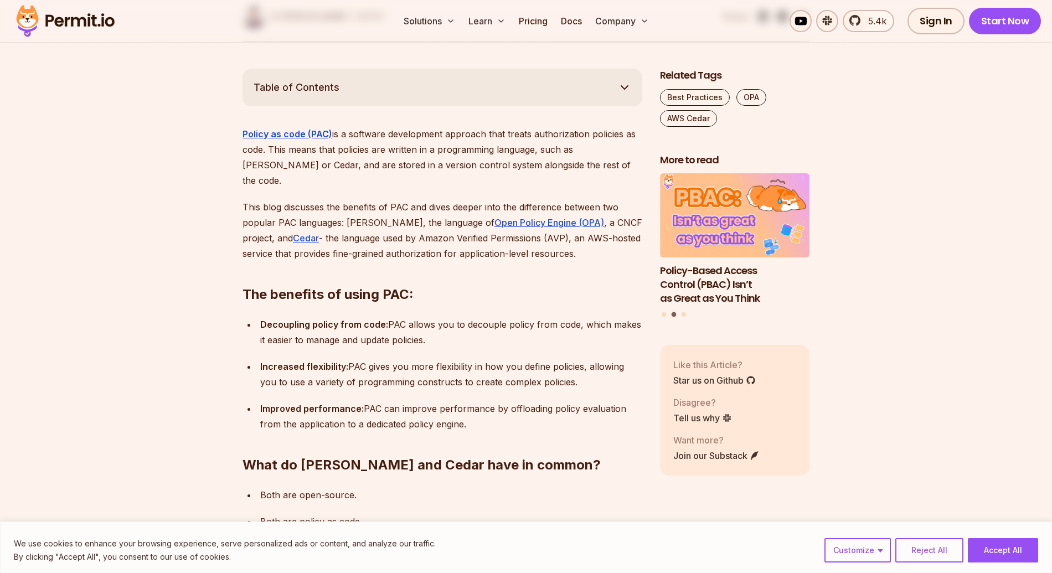
click at [402, 359] on p "Increased flexibility: PAC gives you more flexibility in how you define policie…" at bounding box center [451, 374] width 382 height 31
click at [393, 317] on p "Decoupling policy from code: PAC allows you to decouple policy from code, which…" at bounding box center [451, 332] width 382 height 31
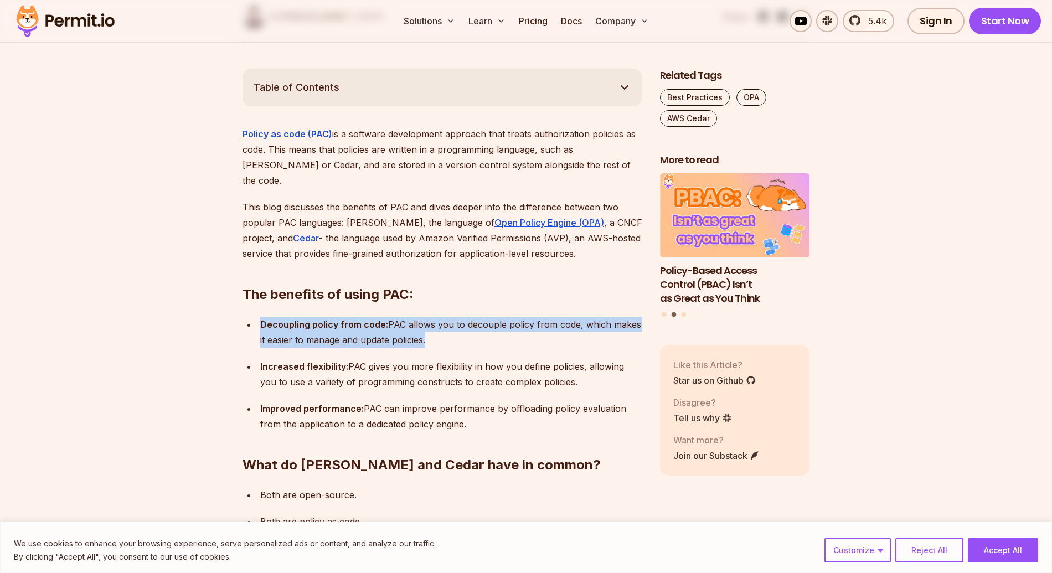
click at [393, 317] on p "Decoupling policy from code: PAC allows you to decouple policy from code, which…" at bounding box center [451, 332] width 382 height 31
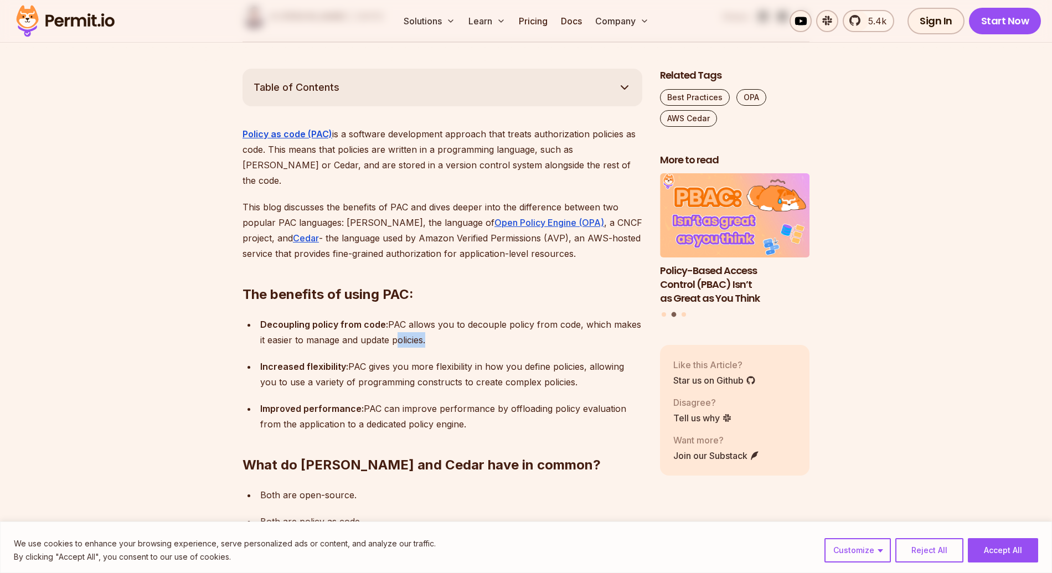
click at [393, 317] on p "Decoupling policy from code: PAC allows you to decouple policy from code, which…" at bounding box center [451, 332] width 382 height 31
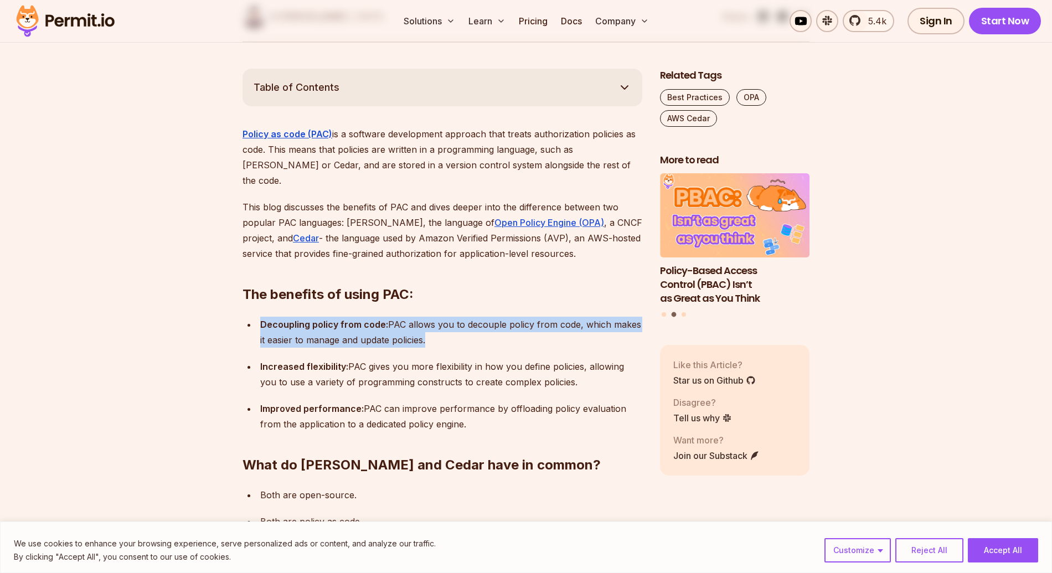
click at [393, 317] on p "Decoupling policy from code: PAC allows you to decouple policy from code, which…" at bounding box center [451, 332] width 382 height 31
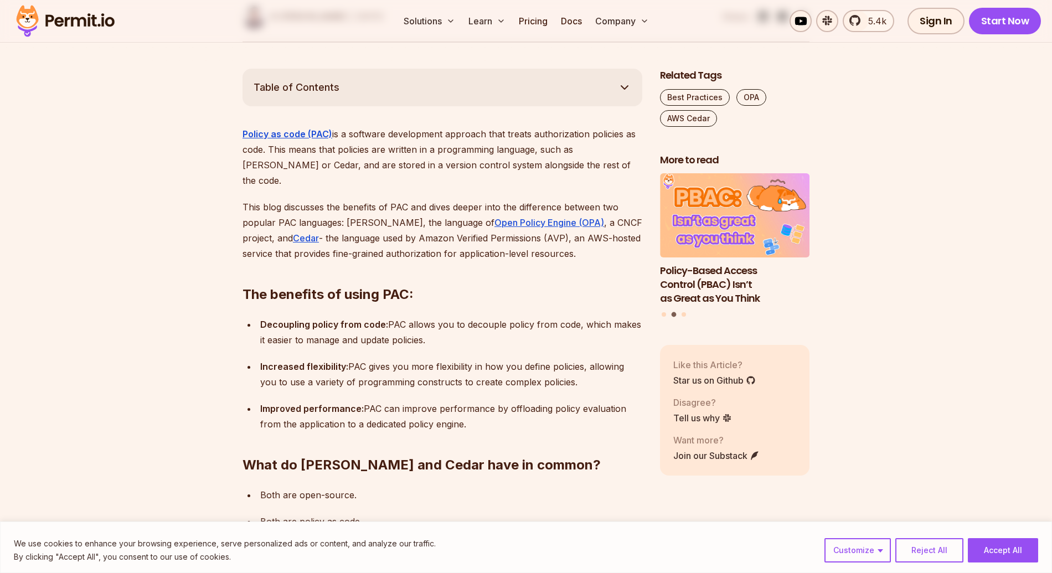
click at [393, 317] on p "Decoupling policy from code: PAC allows you to decouple policy from code, which…" at bounding box center [451, 332] width 382 height 31
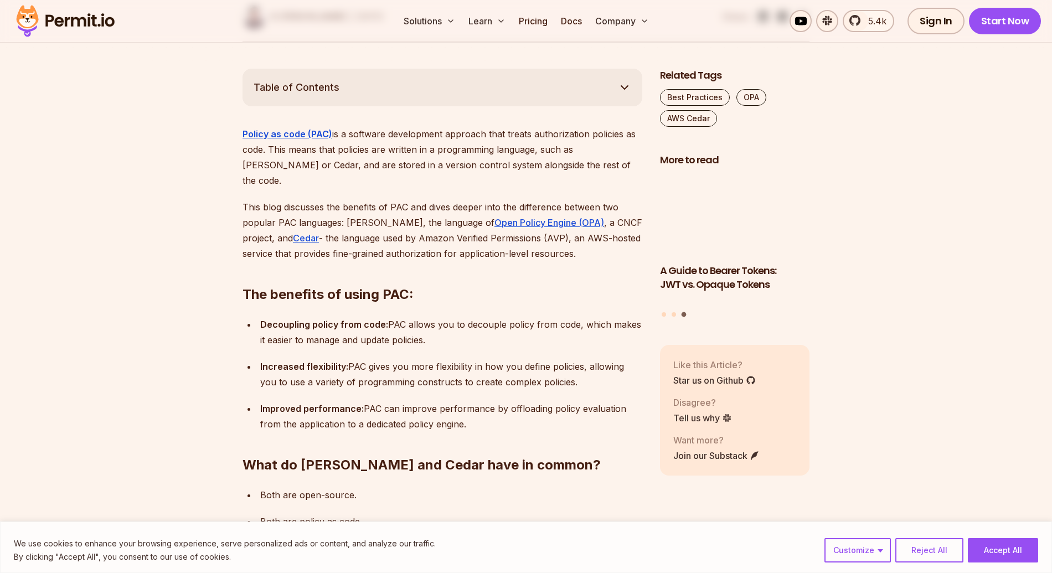
click at [379, 359] on p "Increased flexibility: PAC gives you more flexibility in how you define policie…" at bounding box center [451, 374] width 382 height 31
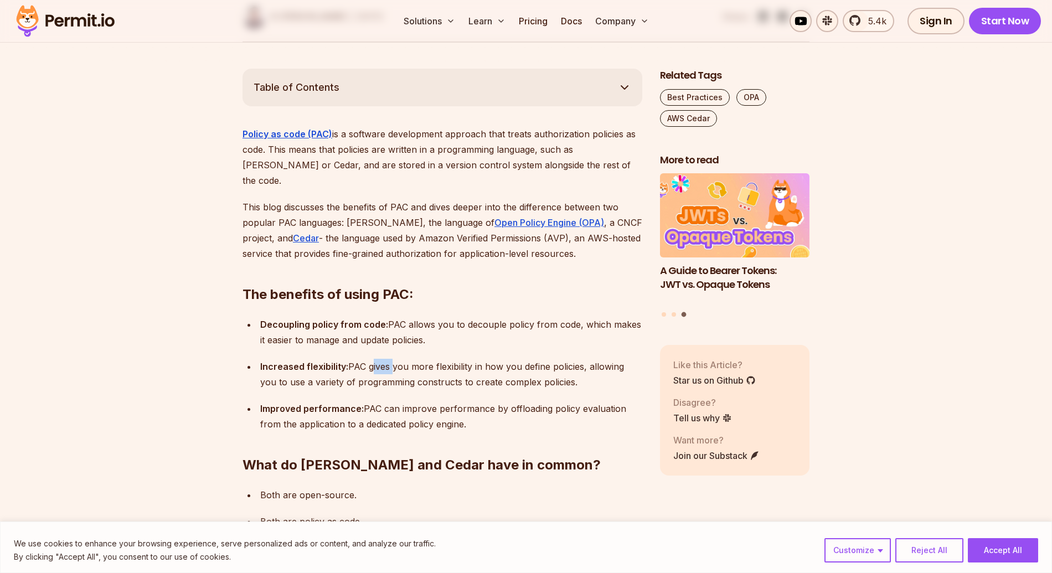
click at [379, 359] on p "Increased flexibility: PAC gives you more flexibility in how you define policie…" at bounding box center [451, 374] width 382 height 31
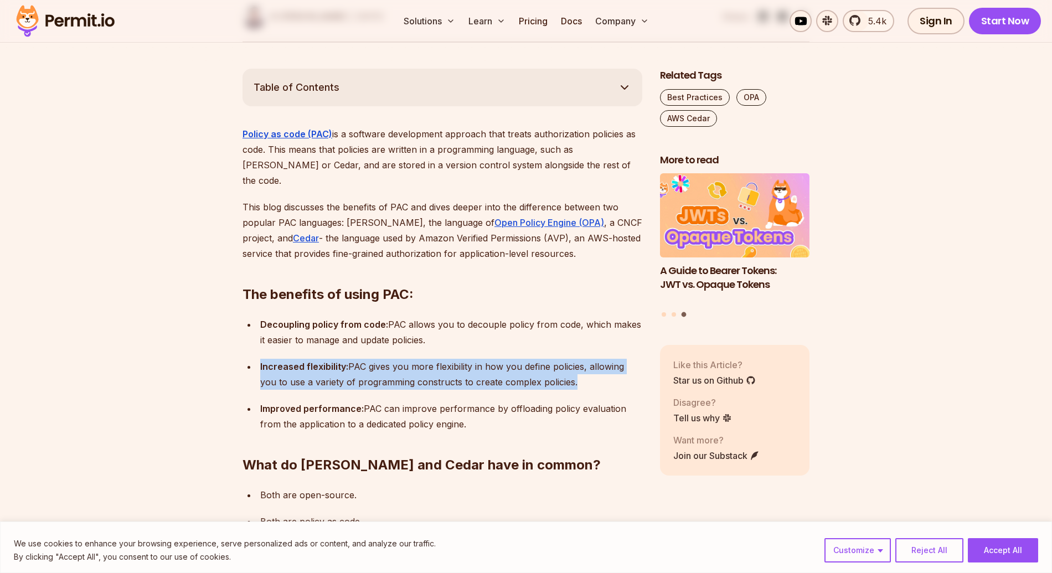
click at [379, 359] on p "Increased flexibility: PAC gives you more flexibility in how you define policie…" at bounding box center [451, 374] width 382 height 31
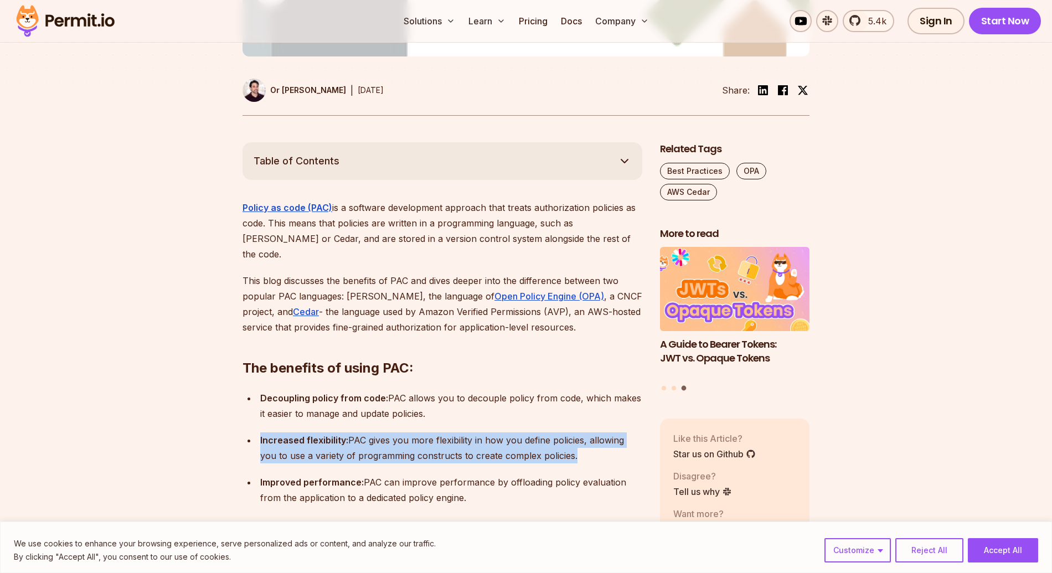
scroll to position [511, 0]
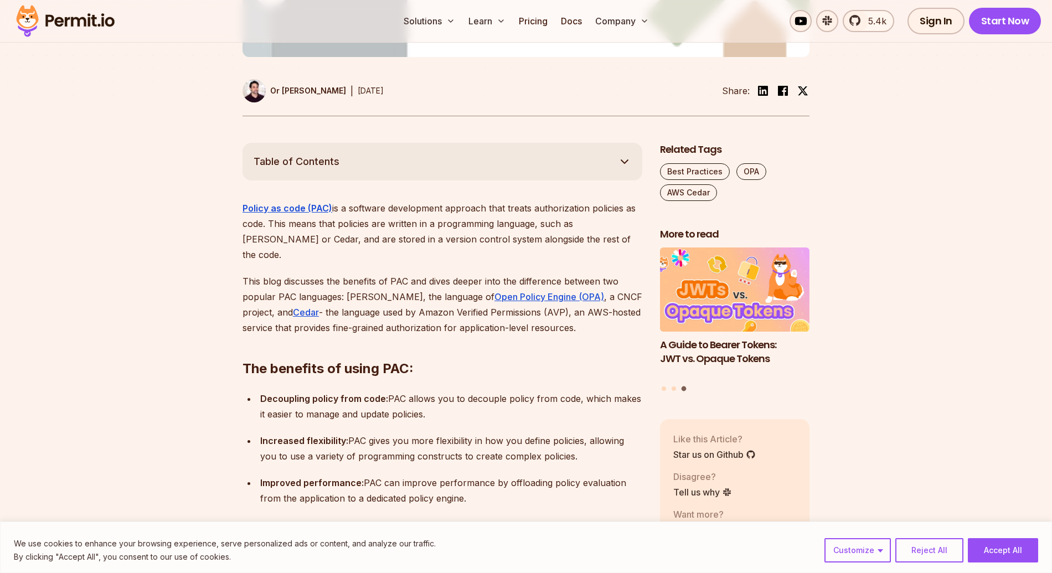
click at [389, 273] on p "This blog discusses the benefits of PAC and dives deeper into the difference be…" at bounding box center [442, 304] width 400 height 62
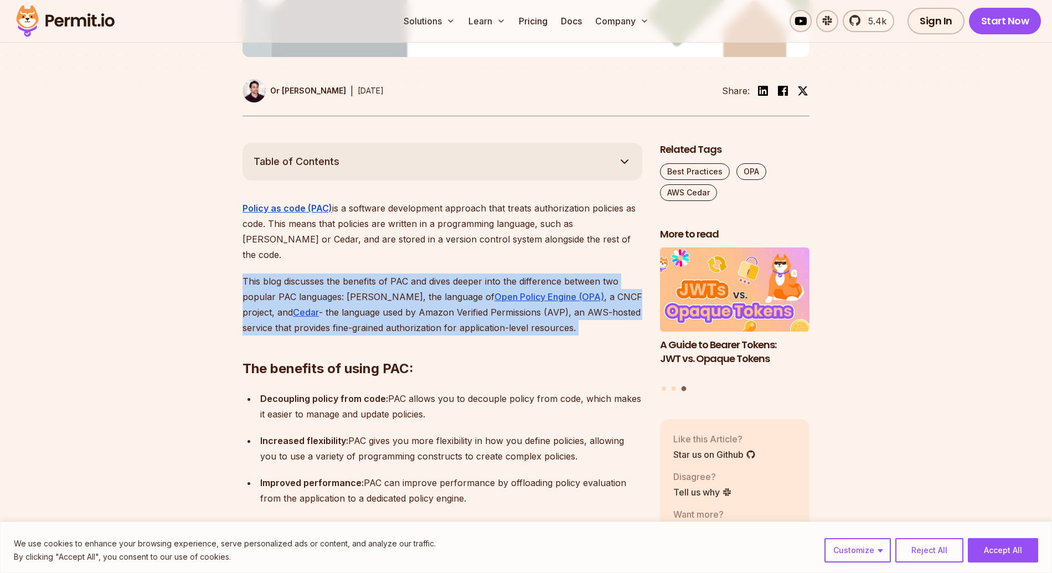
click at [389, 273] on p "This blog discusses the benefits of PAC and dives deeper into the difference be…" at bounding box center [442, 304] width 400 height 62
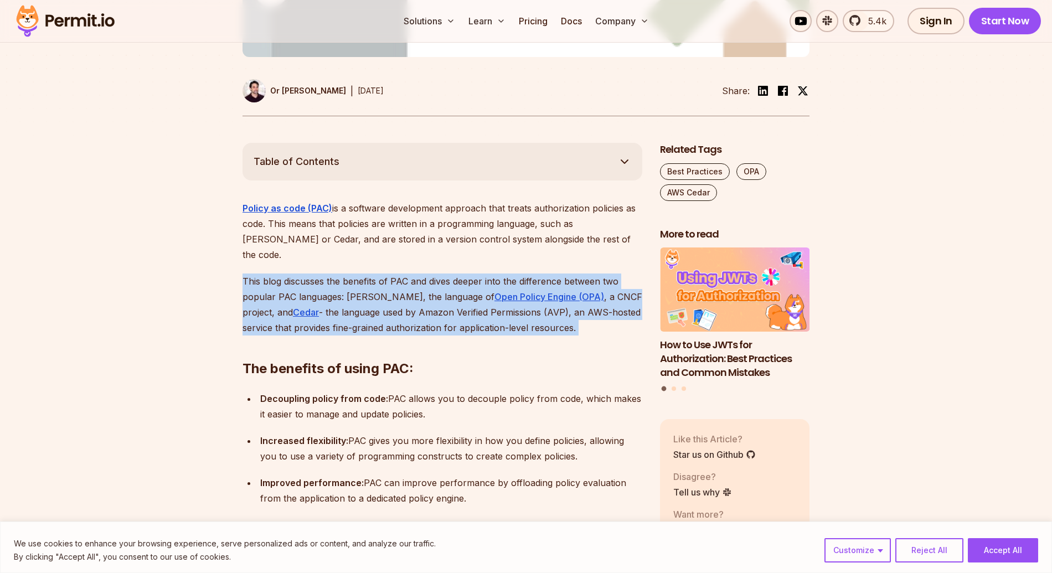
click at [336, 273] on p "This blog discusses the benefits of PAC and dives deeper into the difference be…" at bounding box center [442, 304] width 400 height 62
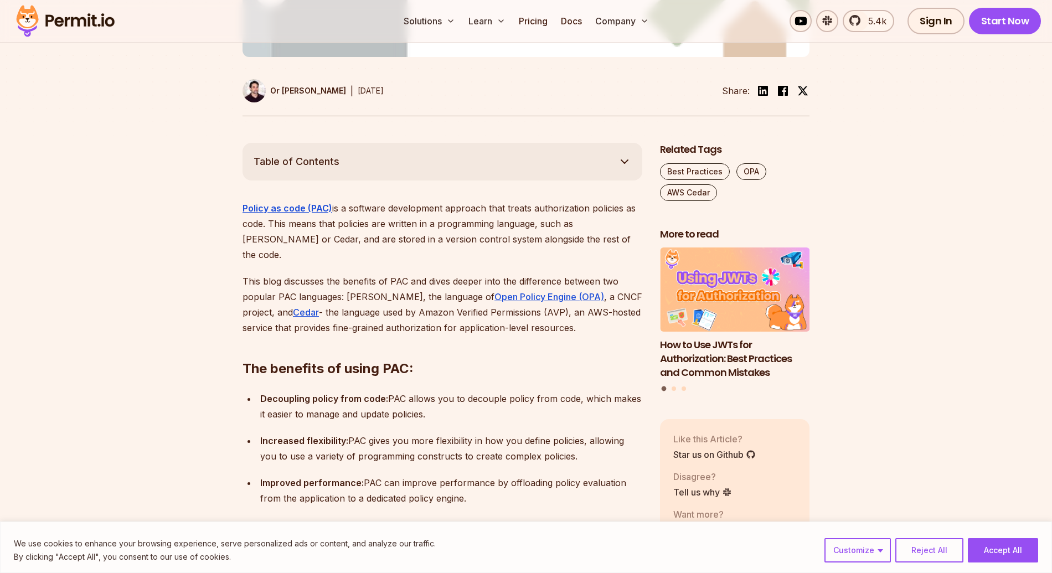
click at [336, 273] on p "This blog discusses the benefits of PAC and dives deeper into the difference be…" at bounding box center [442, 304] width 400 height 62
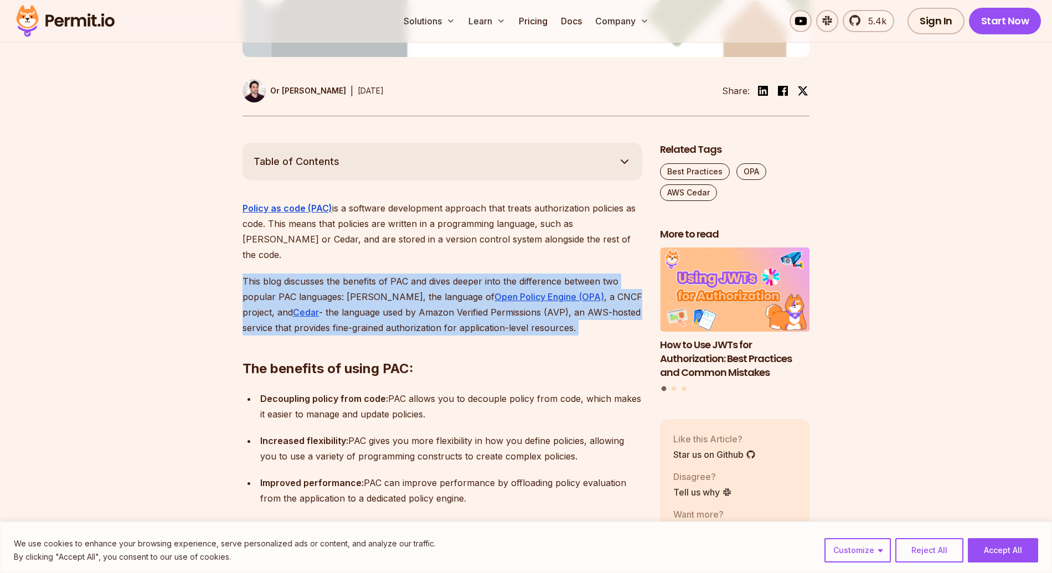
click at [336, 273] on p "This blog discusses the benefits of PAC and dives deeper into the difference be…" at bounding box center [442, 304] width 400 height 62
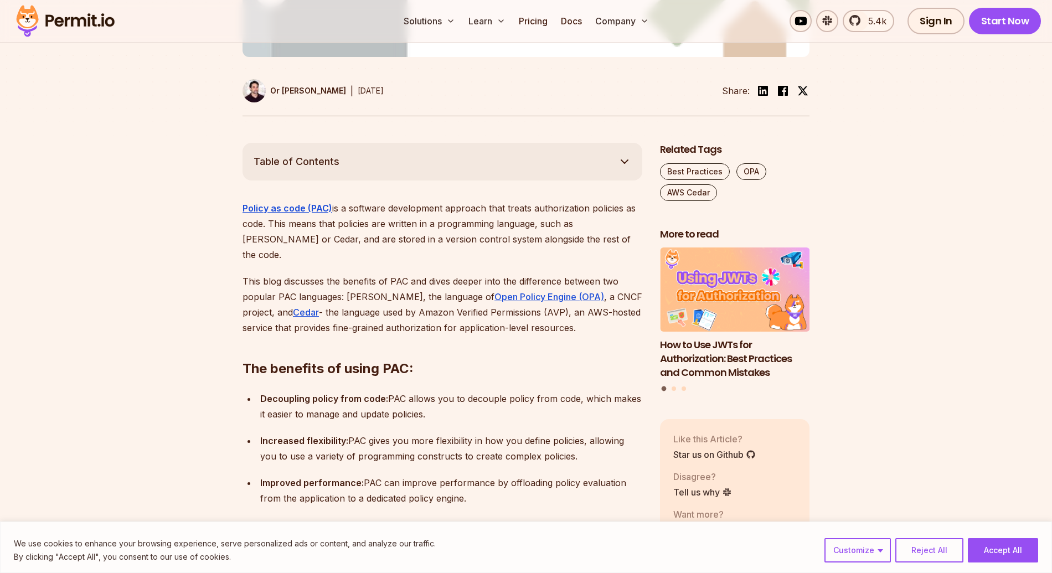
click at [336, 273] on p "This blog discusses the benefits of PAC and dives deeper into the difference be…" at bounding box center [442, 304] width 400 height 62
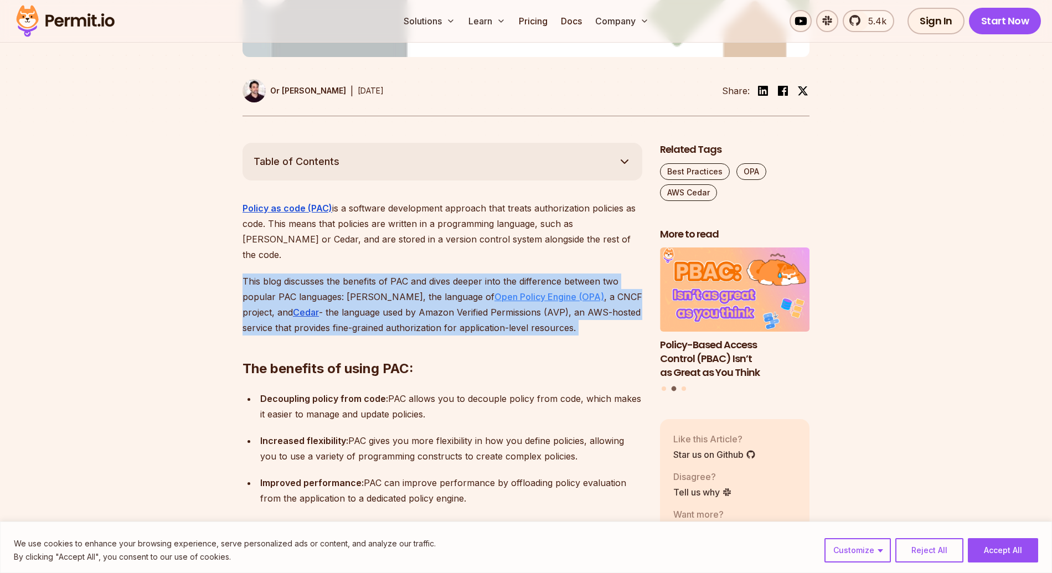
click at [499, 291] on u "Open Policy Engine (OPA)" at bounding box center [549, 296] width 110 height 11
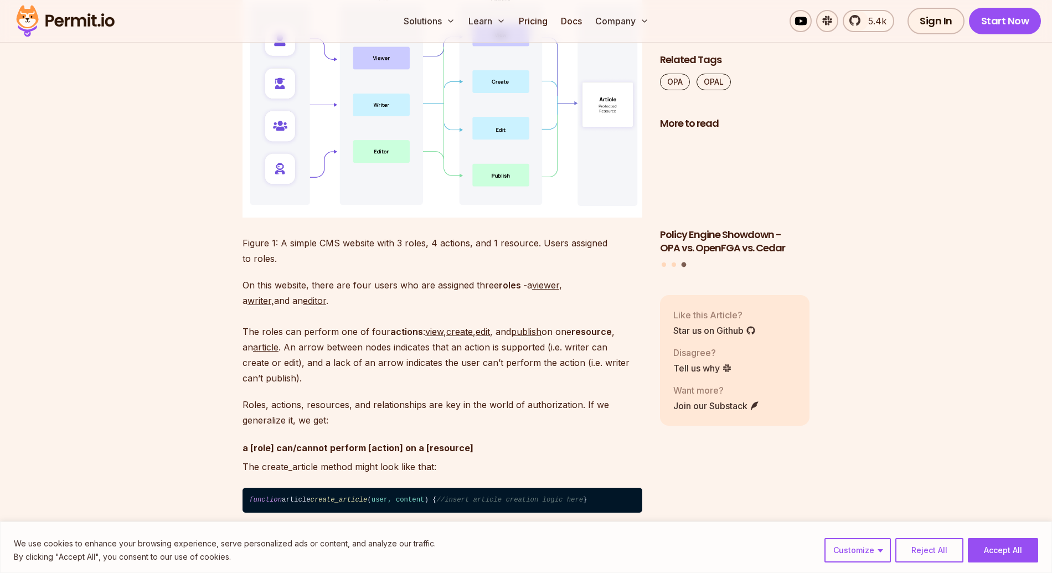
scroll to position [1298, 0]
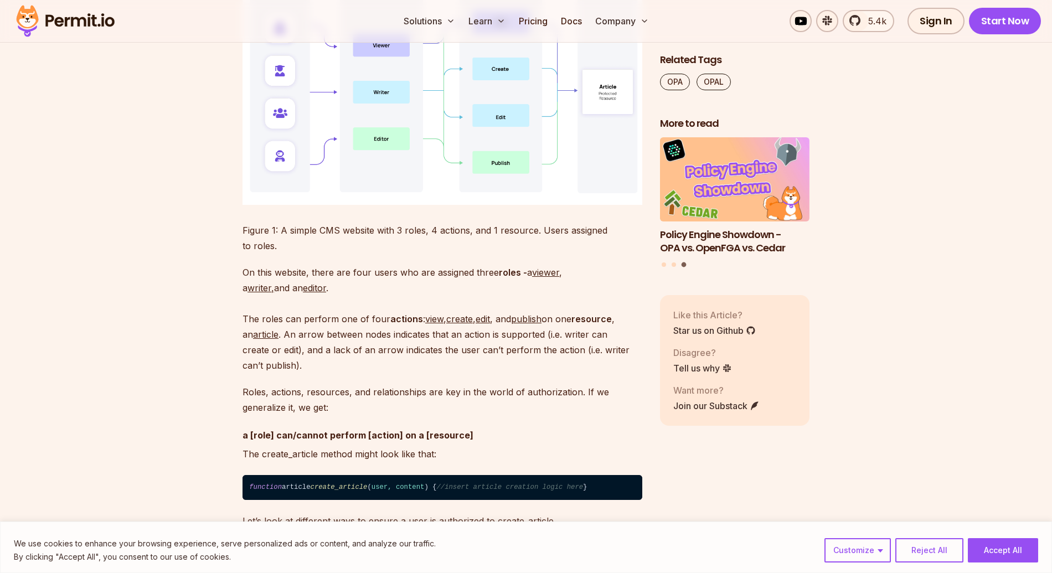
click at [416, 319] on p "On this website, there are four users who are assigned three roles - a viewer ,…" at bounding box center [442, 319] width 400 height 108
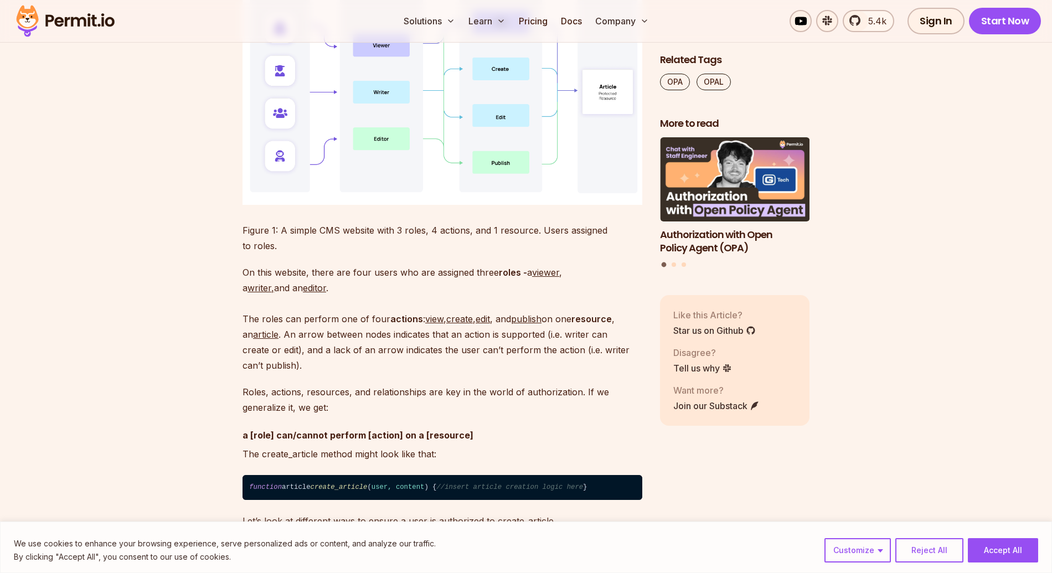
click at [389, 384] on p "Roles, actions, resources, and relationships are key in the world of authorizat…" at bounding box center [442, 399] width 400 height 31
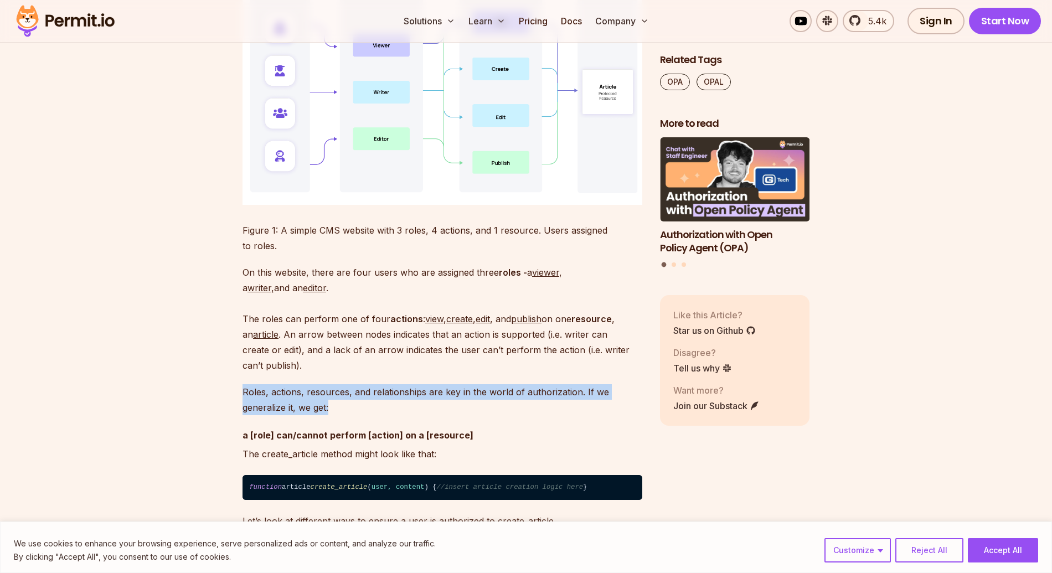
click at [389, 384] on p "Roles, actions, resources, and relationships are key in the world of authorizat…" at bounding box center [442, 399] width 400 height 31
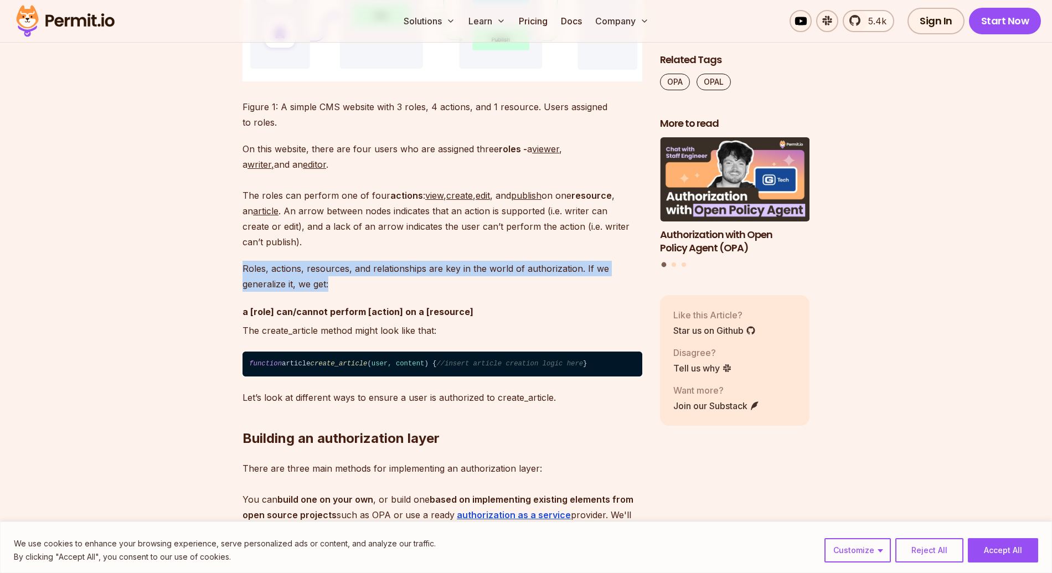
scroll to position [1526, 0]
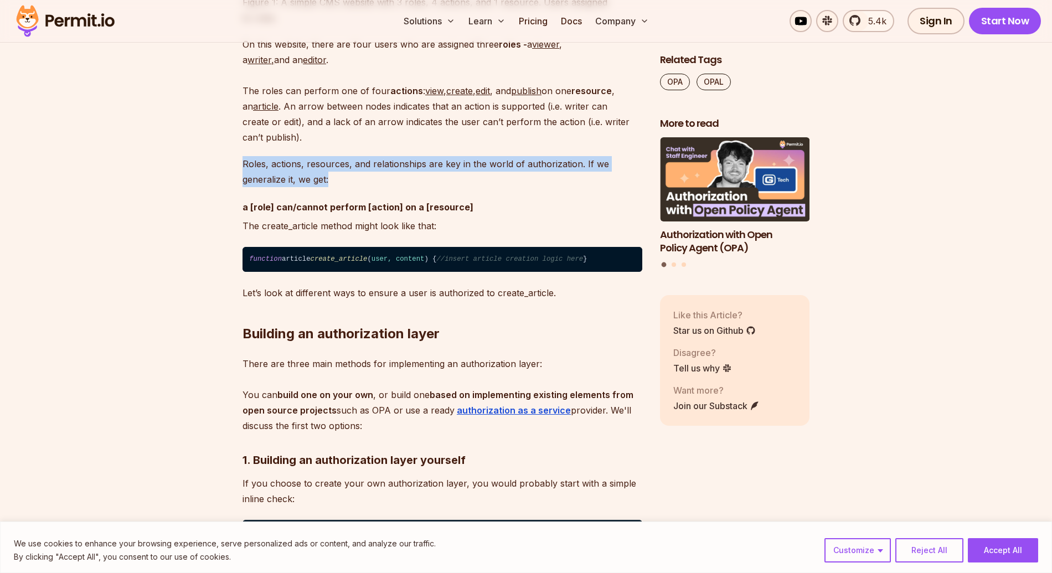
click at [389, 381] on p "There are three main methods for implementing an authorization layer: You can b…" at bounding box center [442, 394] width 400 height 77
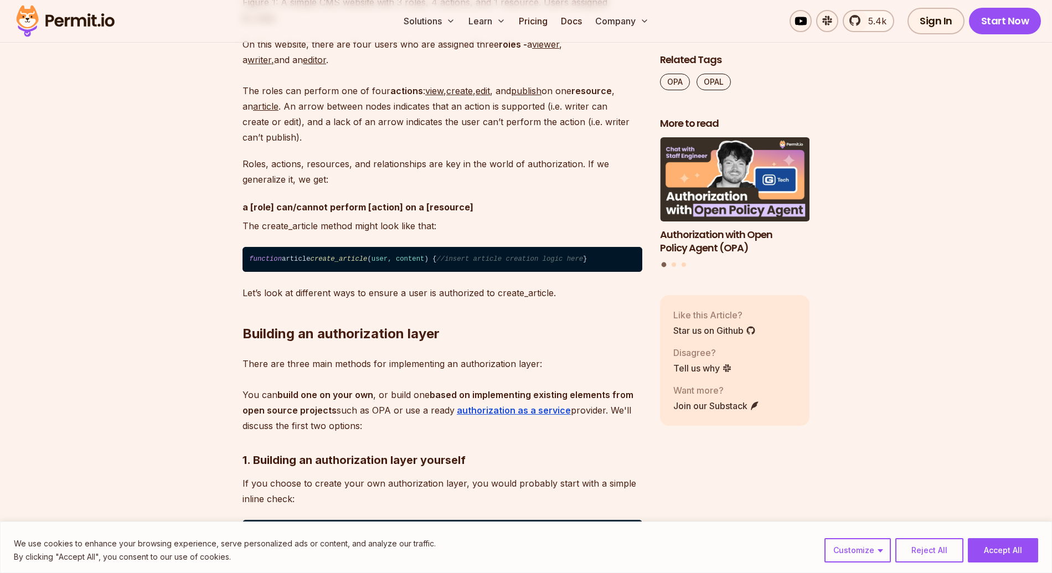
click at [389, 381] on p "There are three main methods for implementing an authorization layer: You can b…" at bounding box center [442, 394] width 400 height 77
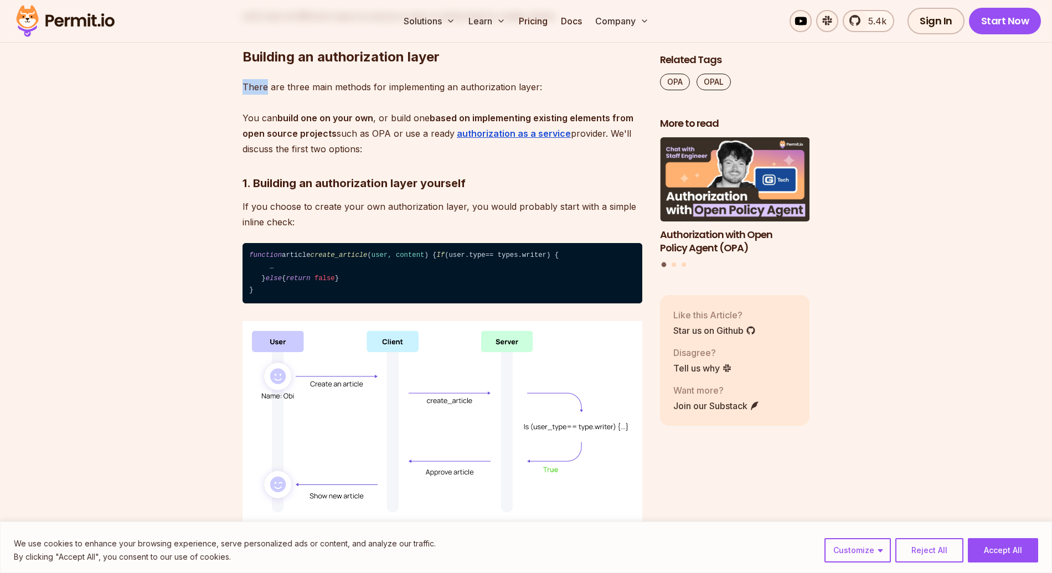
click at [370, 209] on p "If you choose to create your own authorization layer, you would probably start …" at bounding box center [442, 214] width 400 height 31
click at [336, 136] on p "There are three main methods for implementing an authorization layer: You can b…" at bounding box center [442, 117] width 400 height 77
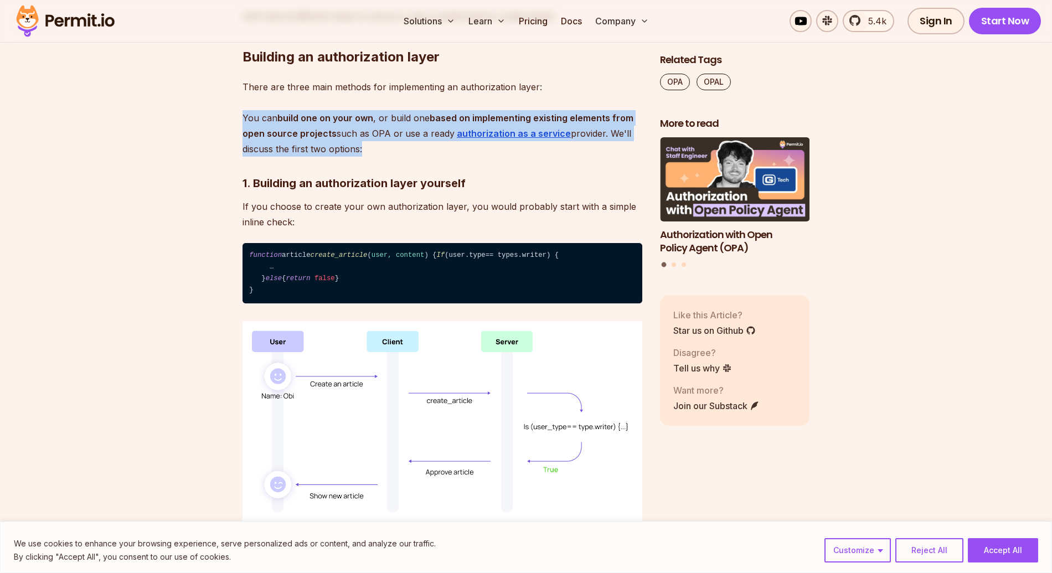
click at [336, 136] on p "There are three main methods for implementing an authorization layer: You can b…" at bounding box center [442, 117] width 400 height 77
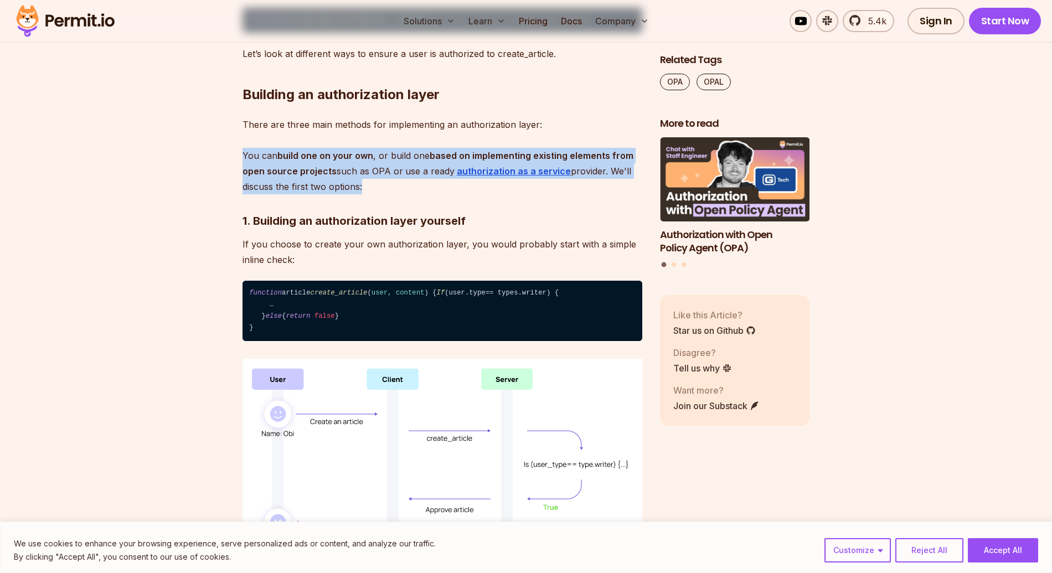
click at [336, 136] on p "There are three main methods for implementing an authorization layer: You can b…" at bounding box center [442, 155] width 400 height 77
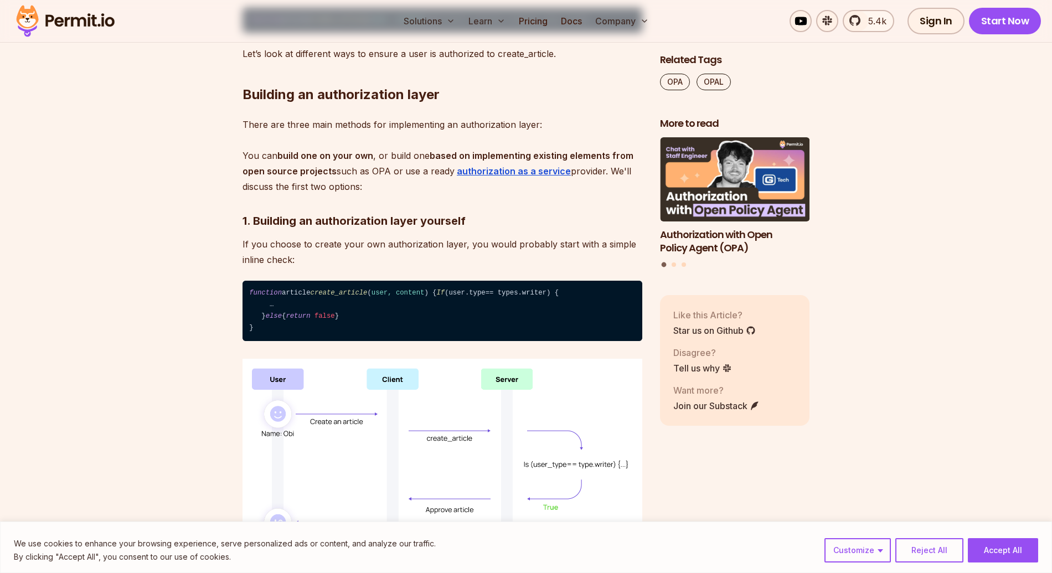
click at [336, 136] on p "There are three main methods for implementing an authorization layer: You can b…" at bounding box center [442, 155] width 400 height 77
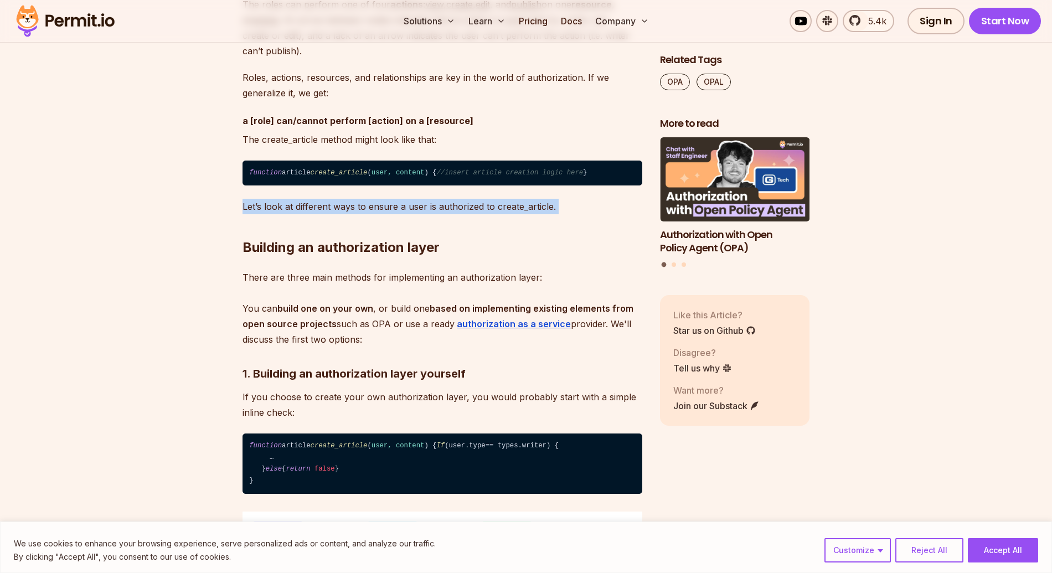
scroll to position [1603, 0]
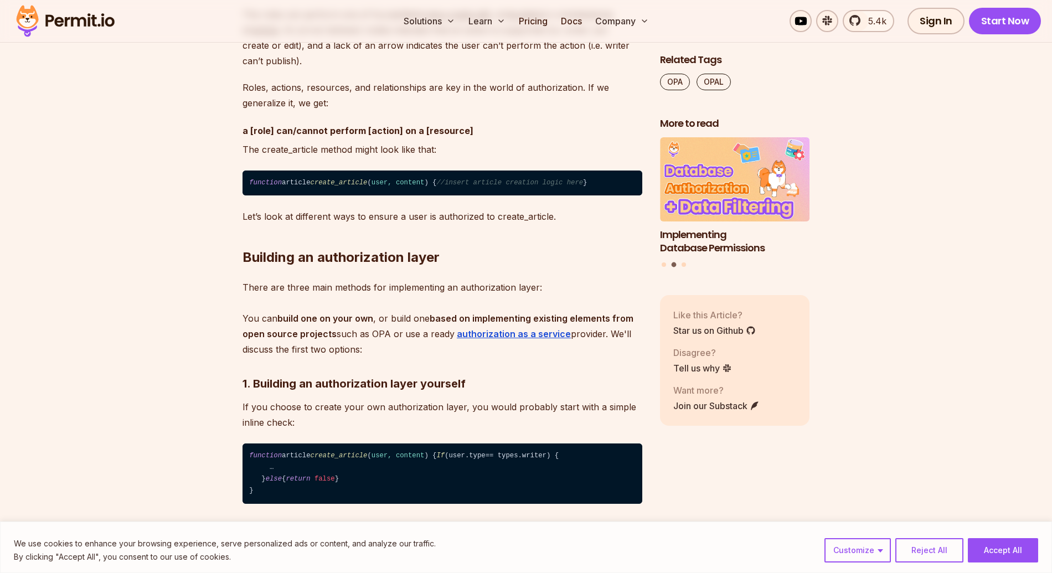
click at [336, 142] on p "The create_article method might look like that:" at bounding box center [442, 149] width 400 height 15
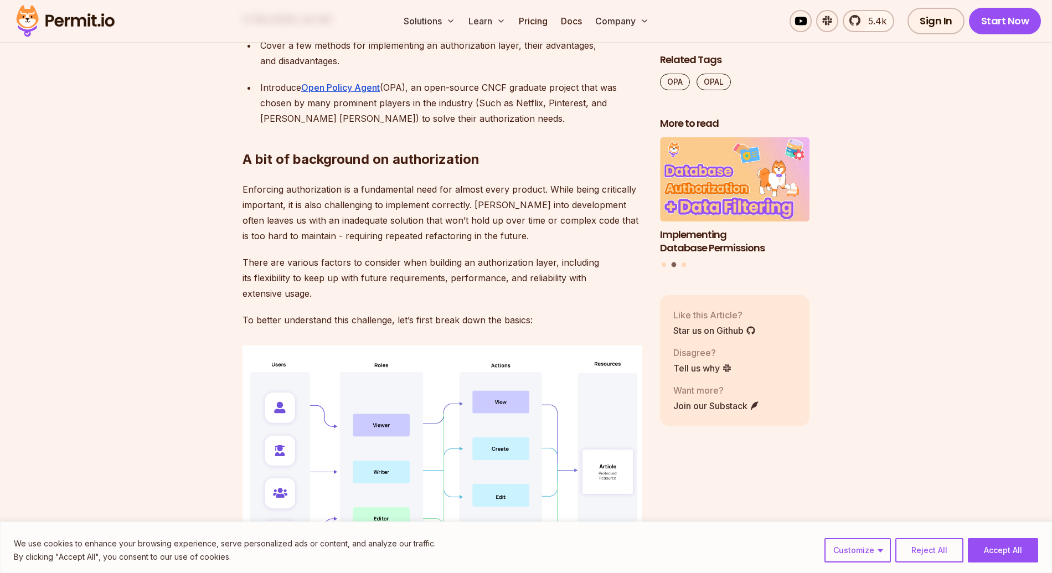
scroll to position [914, 0]
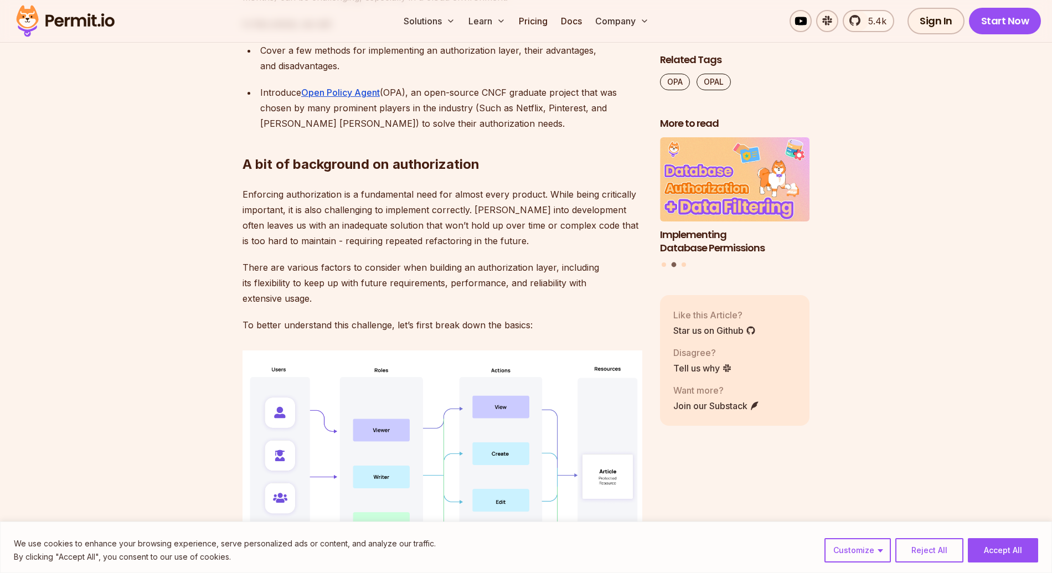
click at [325, 231] on p "Enforcing authorization is a fundamental need for almost every product. While b…" at bounding box center [442, 218] width 400 height 62
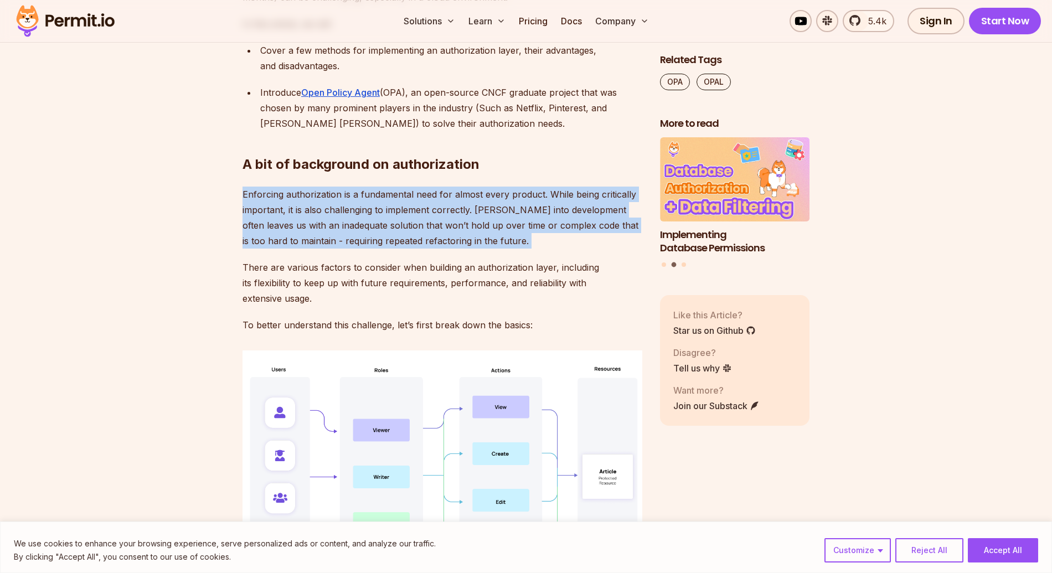
click at [325, 231] on p "Enforcing authorization is a fundamental need for almost every product. While b…" at bounding box center [442, 218] width 400 height 62
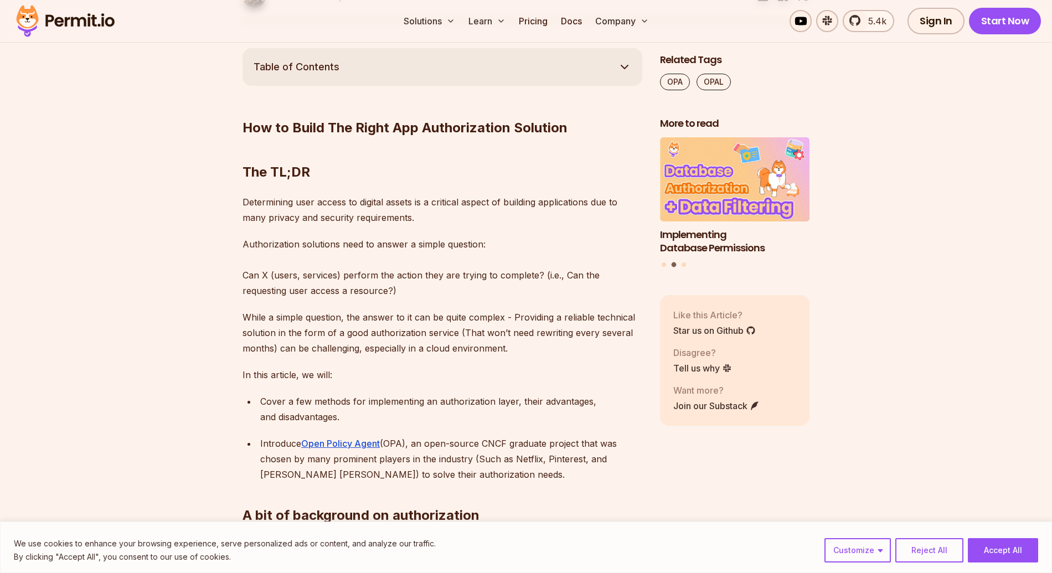
scroll to position [568, 0]
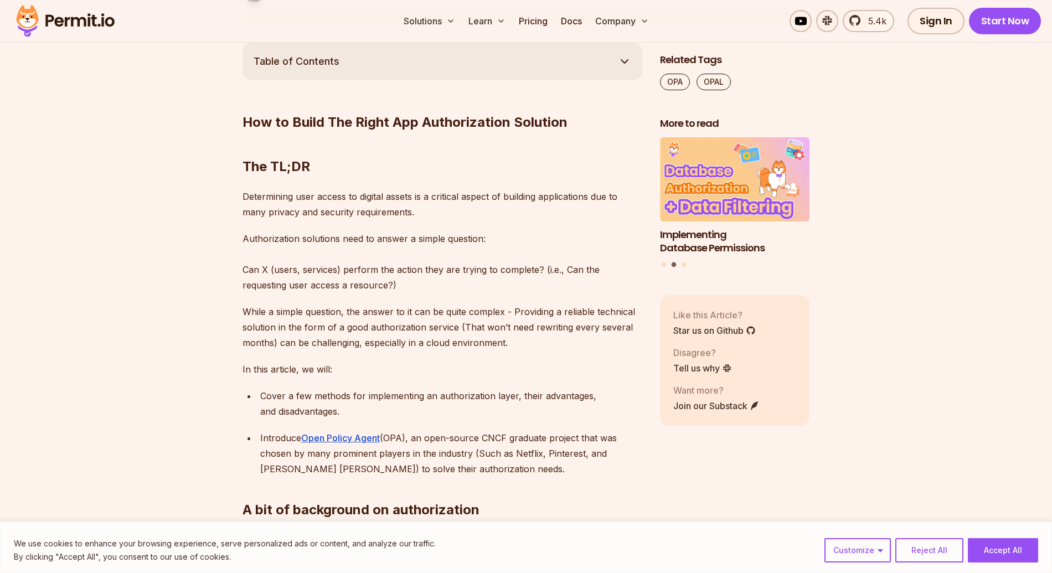
click at [322, 314] on p "While a simple question, the answer to it can be quite complex - Providing a re…" at bounding box center [442, 327] width 400 height 46
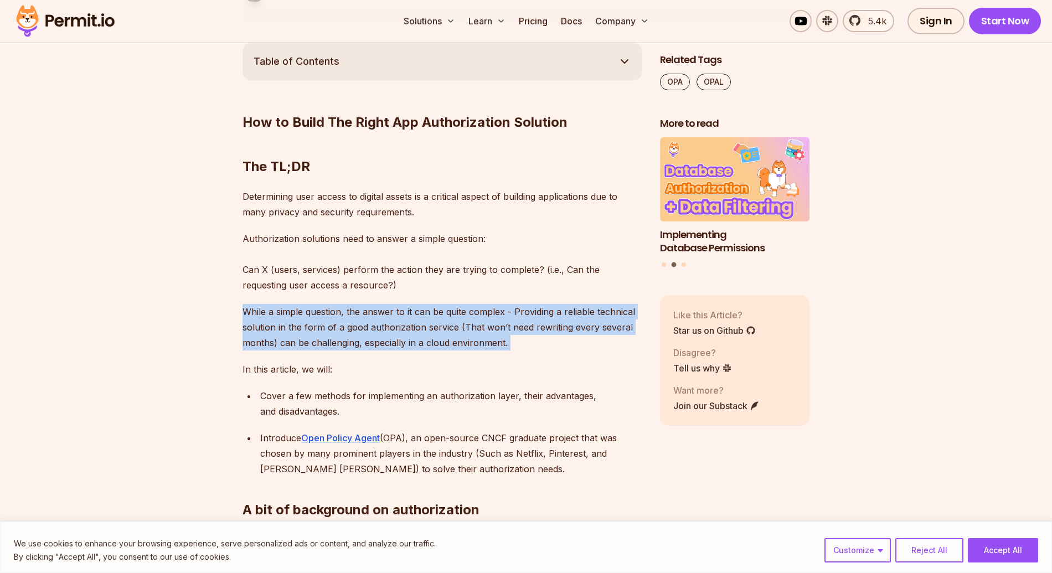
click at [322, 314] on p "While a simple question, the answer to it can be quite complex - Providing a re…" at bounding box center [442, 327] width 400 height 46
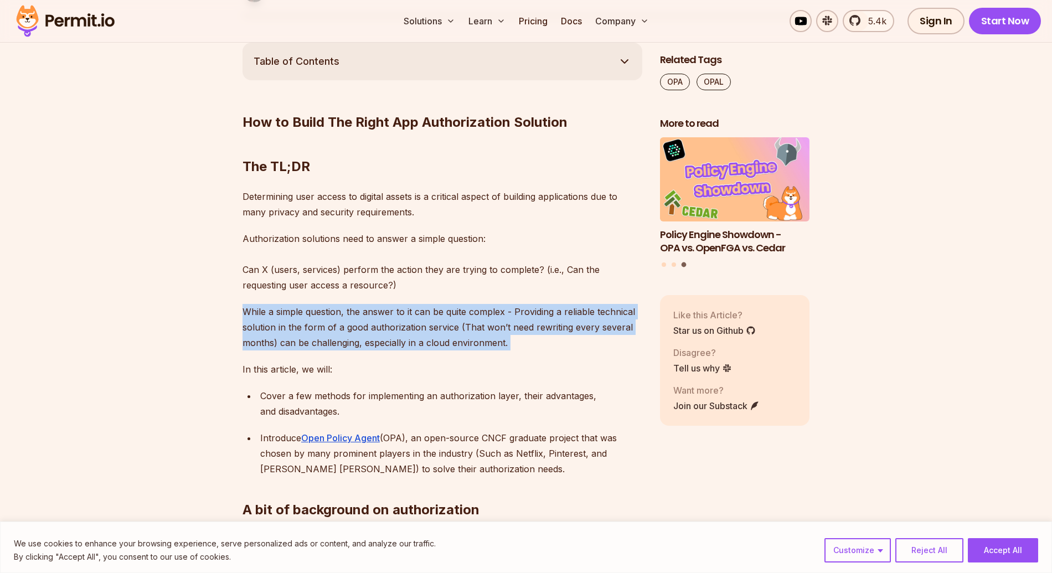
click at [322, 314] on p "While a simple question, the answer to it can be quite complex - Providing a re…" at bounding box center [442, 327] width 400 height 46
